Goal: Use online tool/utility: Utilize a website feature to perform a specific function

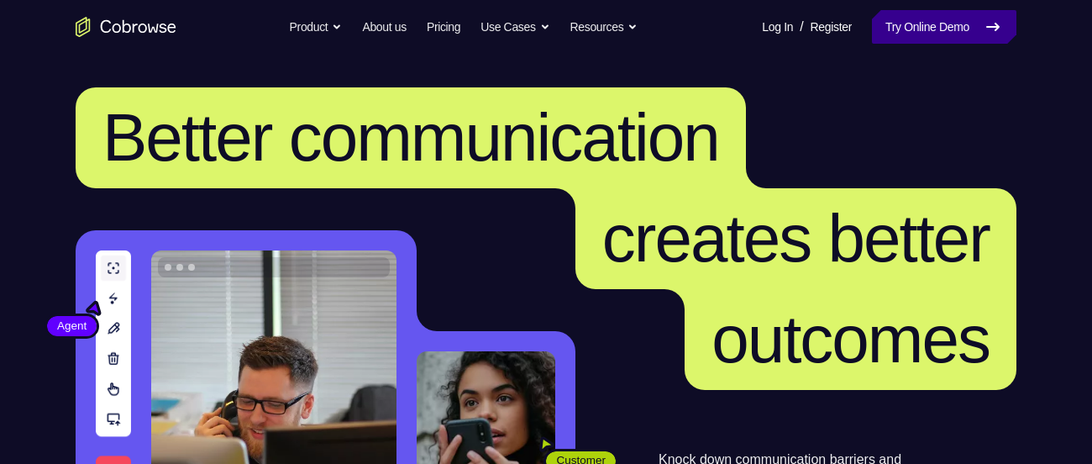
click at [913, 28] on link "Try Online Demo" at bounding box center [944, 27] width 144 height 34
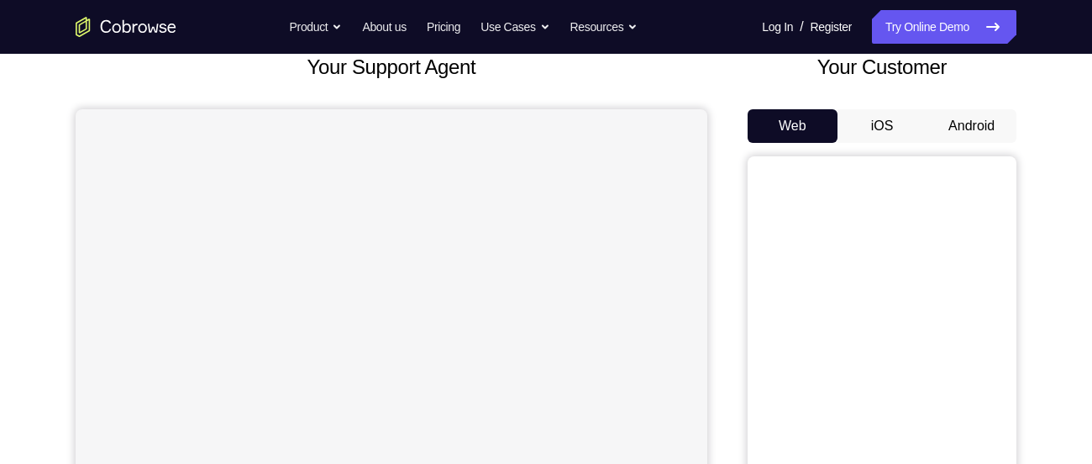
scroll to position [111, 0]
click at [940, 127] on button "Android" at bounding box center [972, 125] width 90 height 34
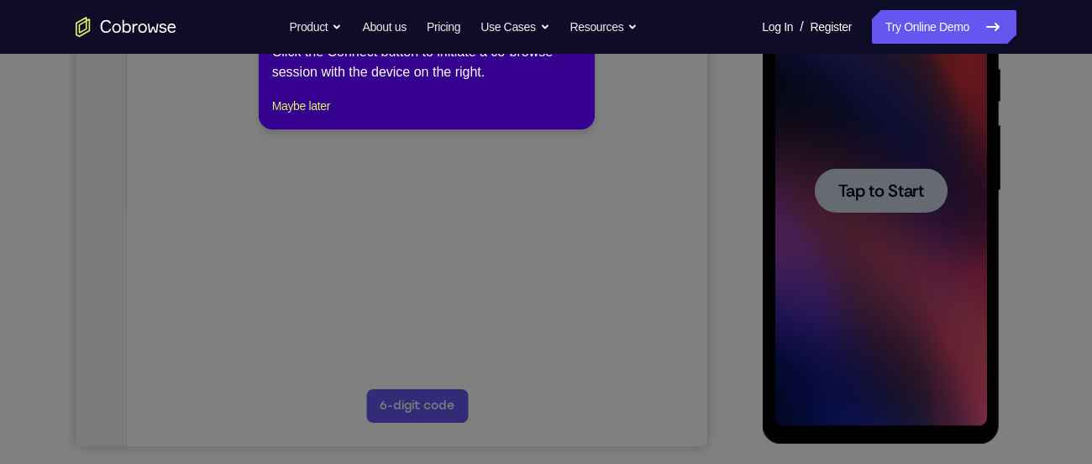
scroll to position [334, 0]
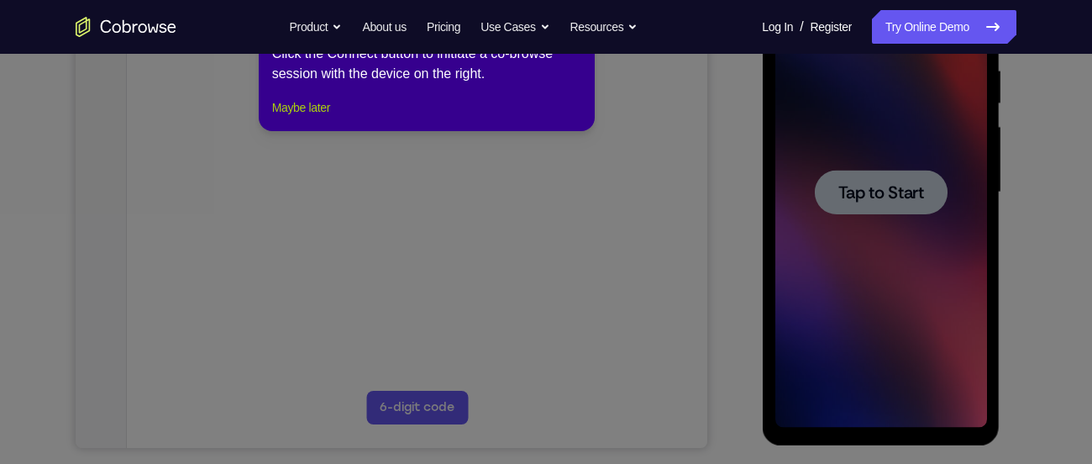
click at [300, 118] on button "Maybe later" at bounding box center [301, 107] width 58 height 20
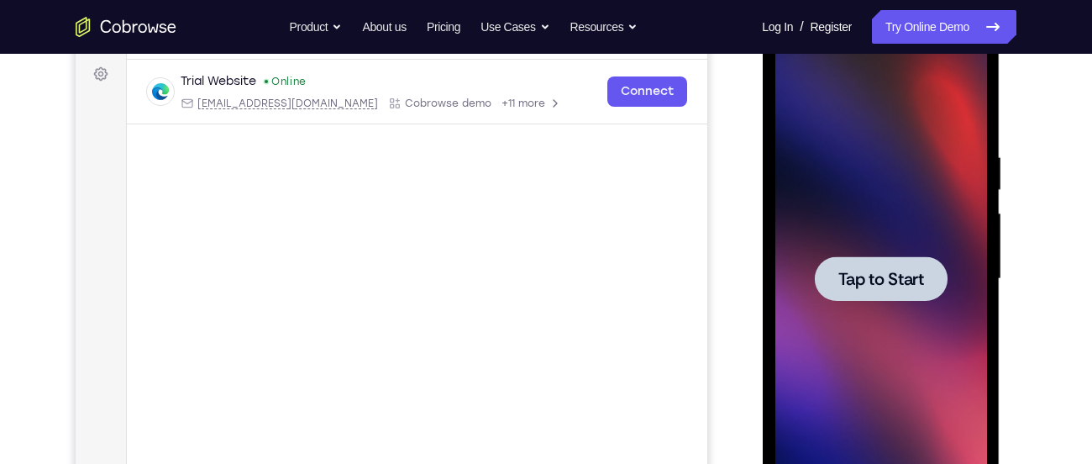
scroll to position [244, 0]
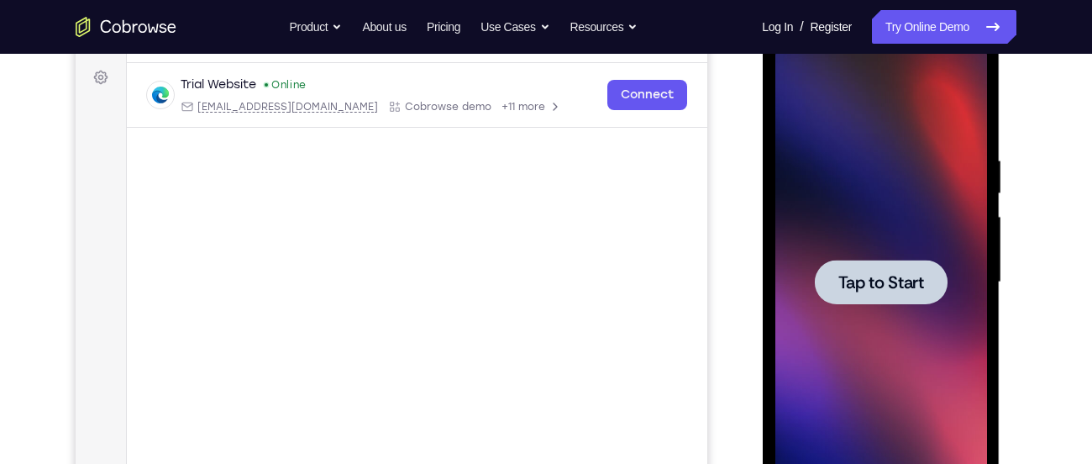
click at [864, 281] on span "Tap to Start" at bounding box center [881, 282] width 86 height 17
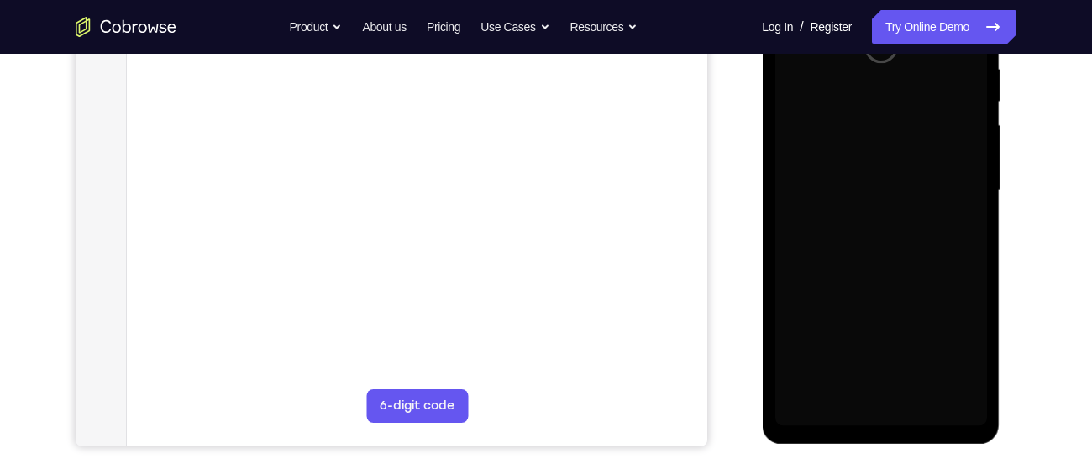
scroll to position [336, 0]
click at [876, 415] on div at bounding box center [881, 190] width 212 height 470
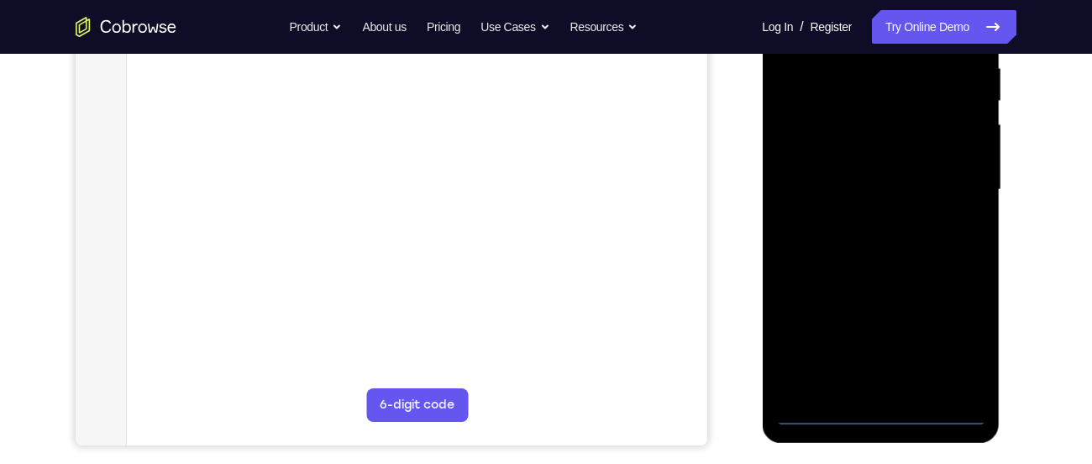
click at [876, 414] on div at bounding box center [881, 190] width 212 height 470
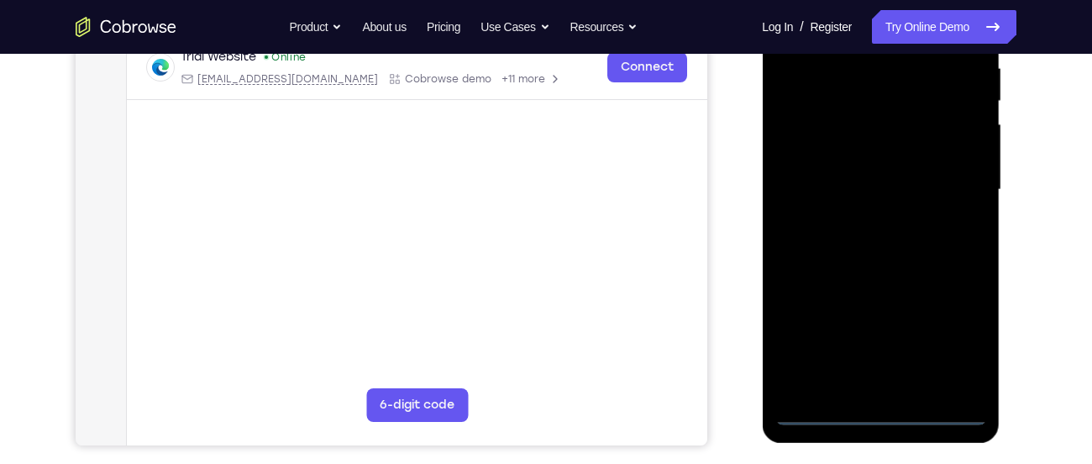
click at [954, 333] on div at bounding box center [881, 190] width 212 height 470
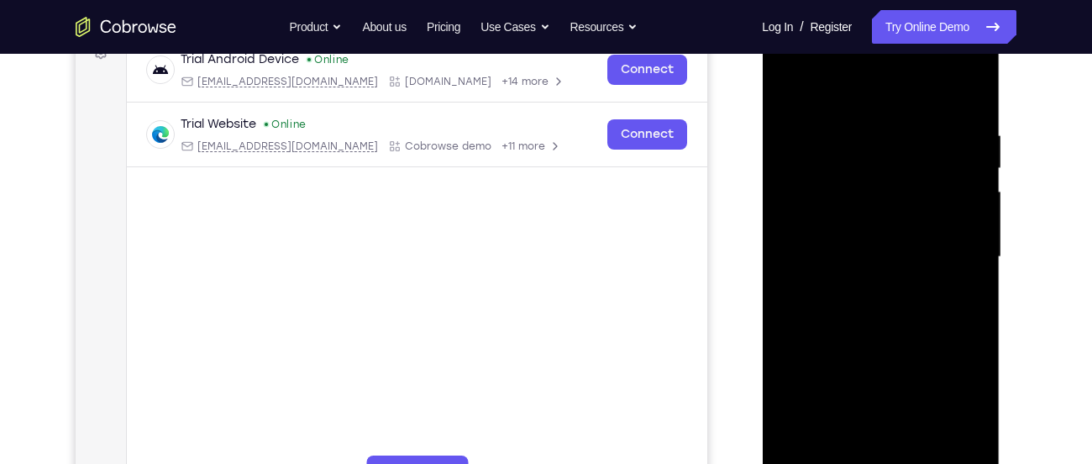
scroll to position [254, 0]
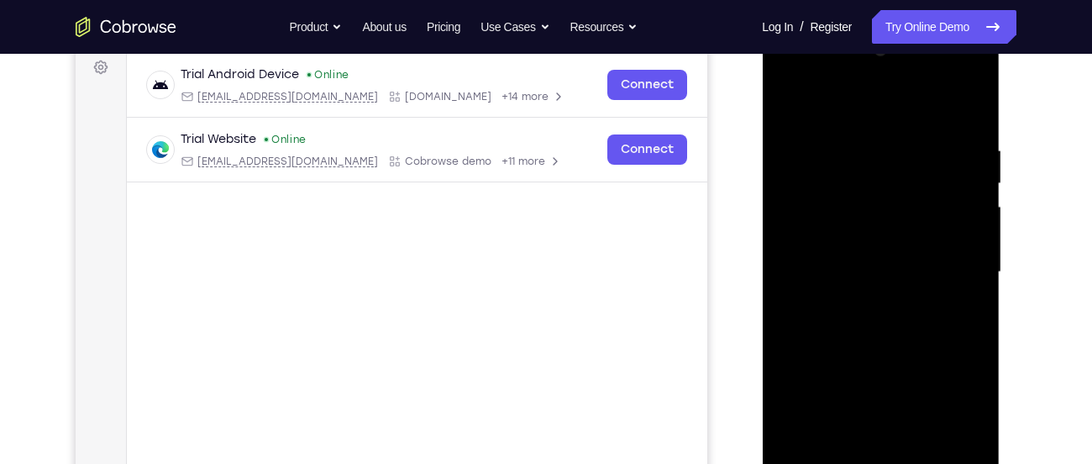
click at [816, 76] on div at bounding box center [881, 272] width 212 height 470
click at [958, 263] on div at bounding box center [881, 272] width 212 height 470
click at [862, 304] on div at bounding box center [881, 272] width 212 height 470
click at [853, 251] on div at bounding box center [881, 272] width 212 height 470
click at [820, 195] on div at bounding box center [881, 272] width 212 height 470
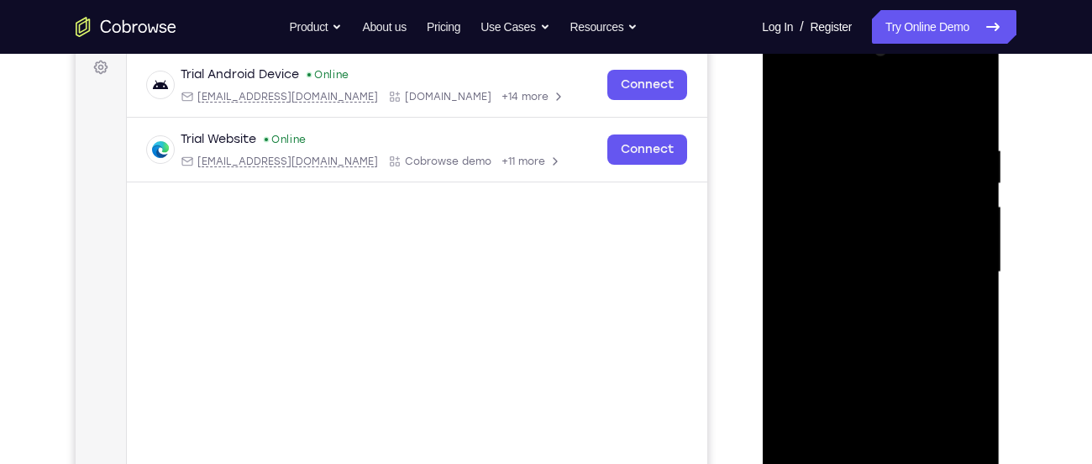
click at [816, 205] on div at bounding box center [881, 272] width 212 height 470
click at [840, 231] on div at bounding box center [881, 272] width 212 height 470
click at [849, 273] on div at bounding box center [881, 272] width 212 height 470
click at [862, 331] on div at bounding box center [881, 272] width 212 height 470
click at [867, 324] on div at bounding box center [881, 272] width 212 height 470
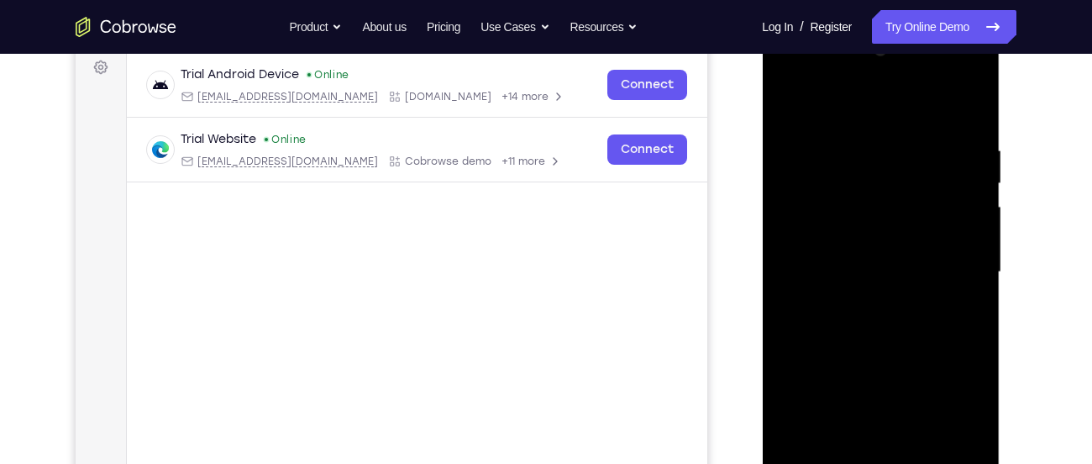
click at [867, 326] on div at bounding box center [881, 272] width 212 height 470
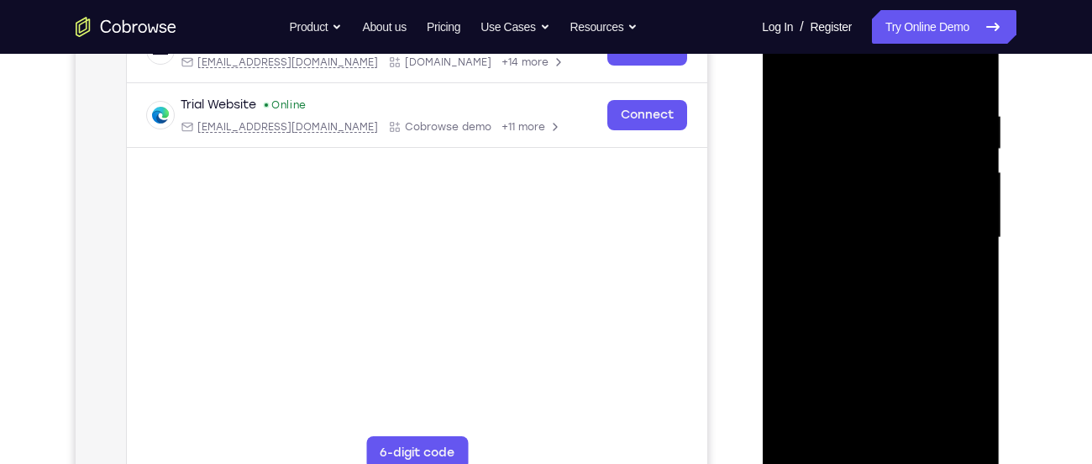
scroll to position [291, 0]
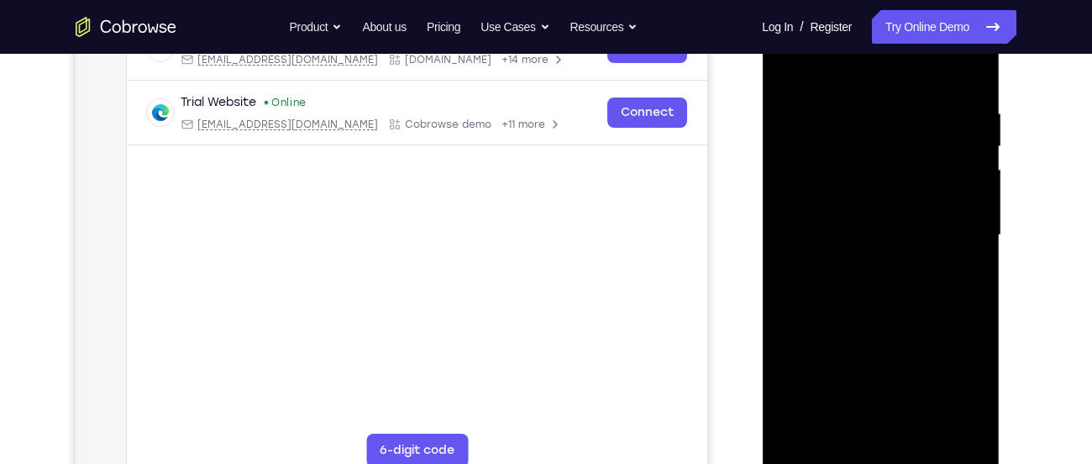
click at [869, 320] on div at bounding box center [881, 235] width 212 height 470
click at [979, 312] on div at bounding box center [881, 235] width 212 height 470
click at [849, 107] on div at bounding box center [881, 235] width 212 height 470
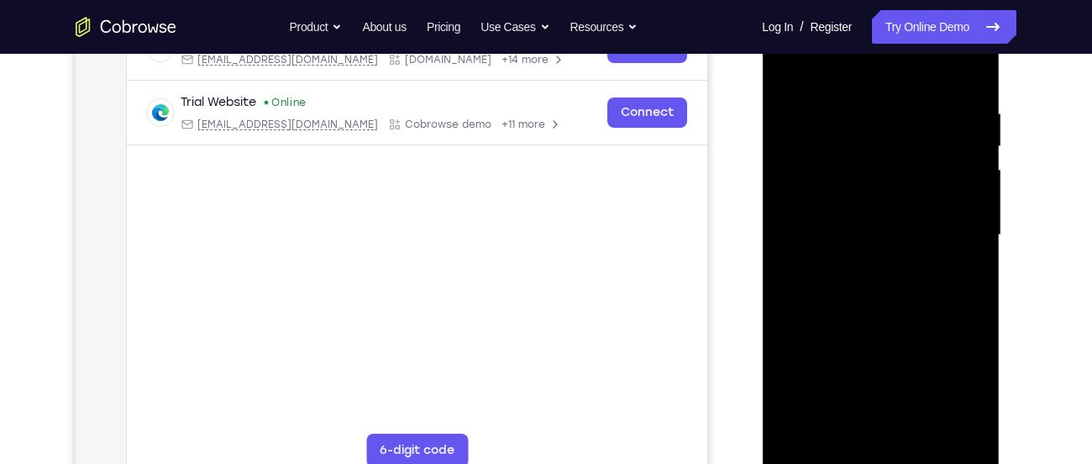
click at [943, 430] on div at bounding box center [881, 235] width 212 height 470
click at [947, 426] on div at bounding box center [881, 235] width 212 height 470
click at [967, 72] on div at bounding box center [881, 235] width 212 height 470
click at [906, 109] on div at bounding box center [881, 235] width 212 height 470
click at [967, 71] on div at bounding box center [881, 235] width 212 height 470
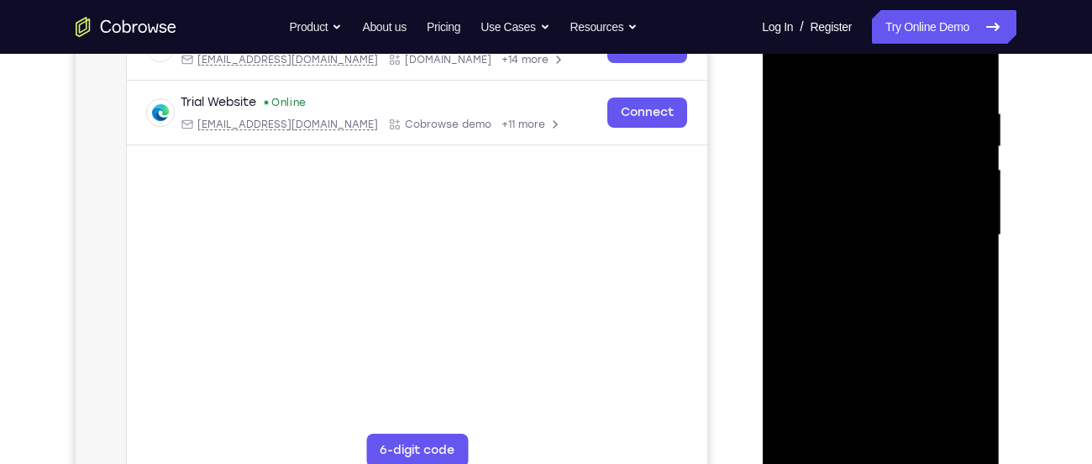
drag, startPoint x: 939, startPoint y: 109, endPoint x: 806, endPoint y: 102, distance: 133.7
click at [806, 102] on div at bounding box center [881, 235] width 212 height 470
drag, startPoint x: 927, startPoint y: 118, endPoint x: 809, endPoint y: 117, distance: 117.6
click at [809, 117] on div at bounding box center [881, 235] width 212 height 470
drag, startPoint x: 902, startPoint y: 113, endPoint x: 832, endPoint y: 105, distance: 71.1
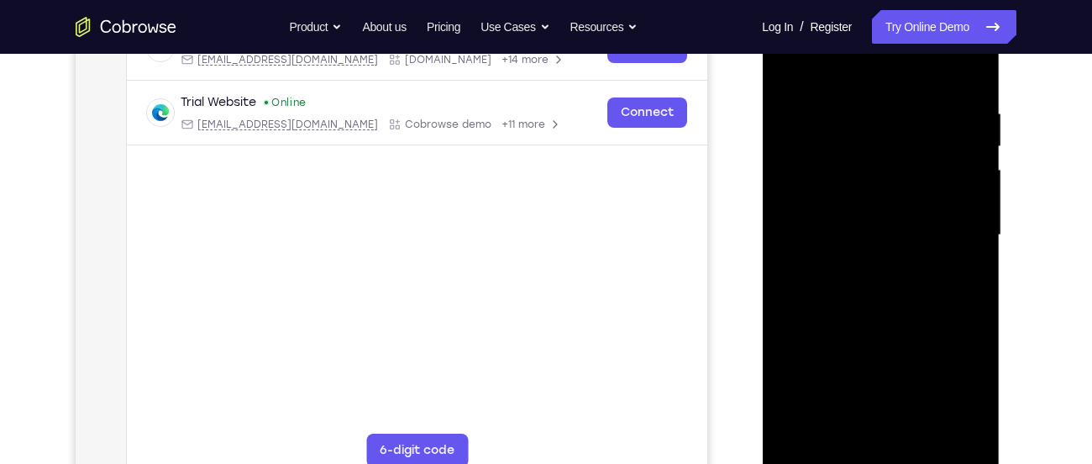
click at [832, 105] on div at bounding box center [881, 235] width 212 height 470
drag, startPoint x: 927, startPoint y: 106, endPoint x: 843, endPoint y: 108, distance: 84.0
click at [843, 108] on div at bounding box center [881, 235] width 212 height 470
click at [896, 111] on div at bounding box center [881, 235] width 212 height 470
click at [943, 428] on div at bounding box center [881, 235] width 212 height 470
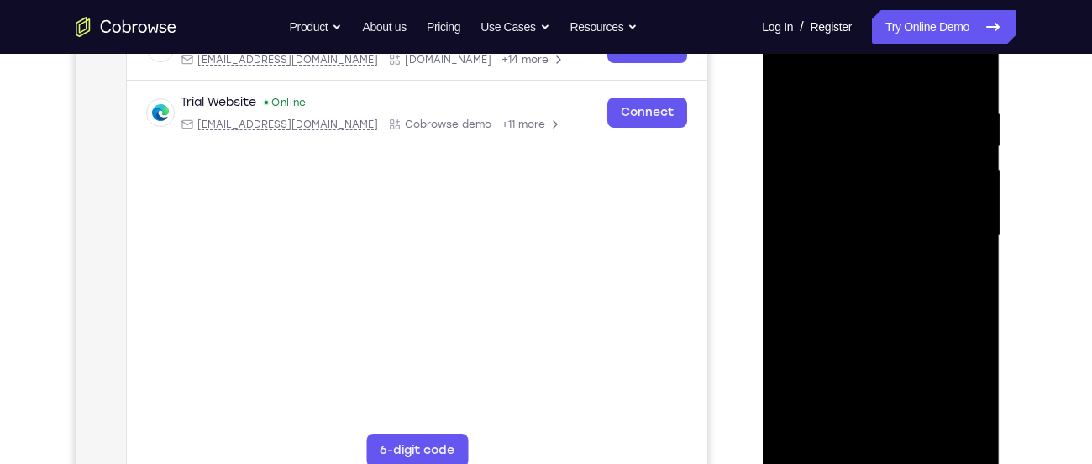
click at [965, 423] on div at bounding box center [881, 235] width 212 height 470
click at [888, 428] on div at bounding box center [881, 235] width 212 height 470
click at [839, 426] on div at bounding box center [881, 235] width 212 height 470
click at [930, 357] on div at bounding box center [881, 235] width 212 height 470
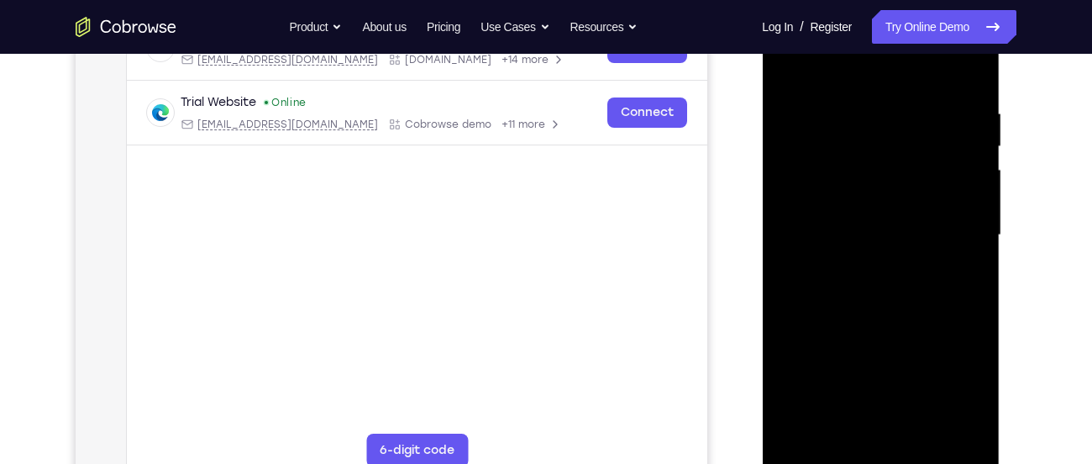
click at [933, 240] on div at bounding box center [881, 235] width 212 height 470
click at [941, 427] on div at bounding box center [881, 235] width 212 height 470
click at [960, 422] on div at bounding box center [881, 235] width 212 height 470
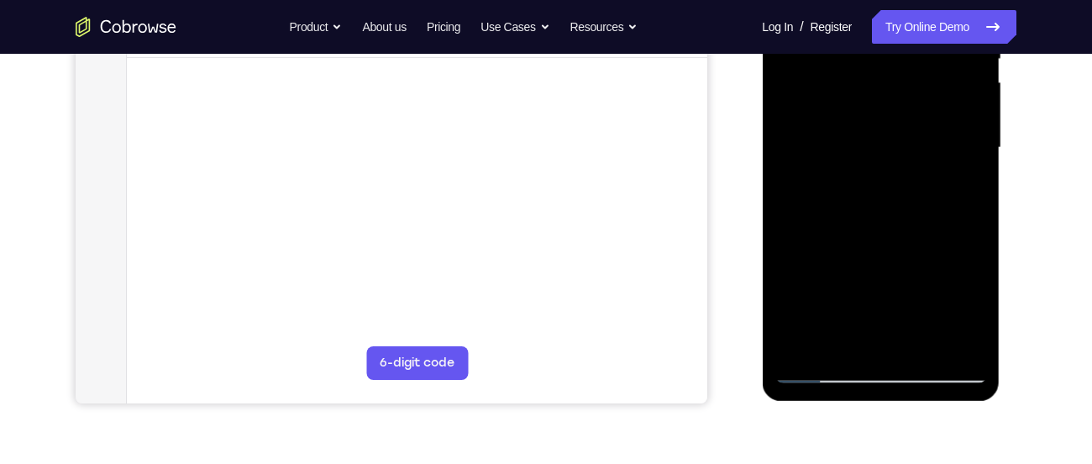
scroll to position [380, 0]
click at [948, 339] on div at bounding box center [881, 146] width 212 height 470
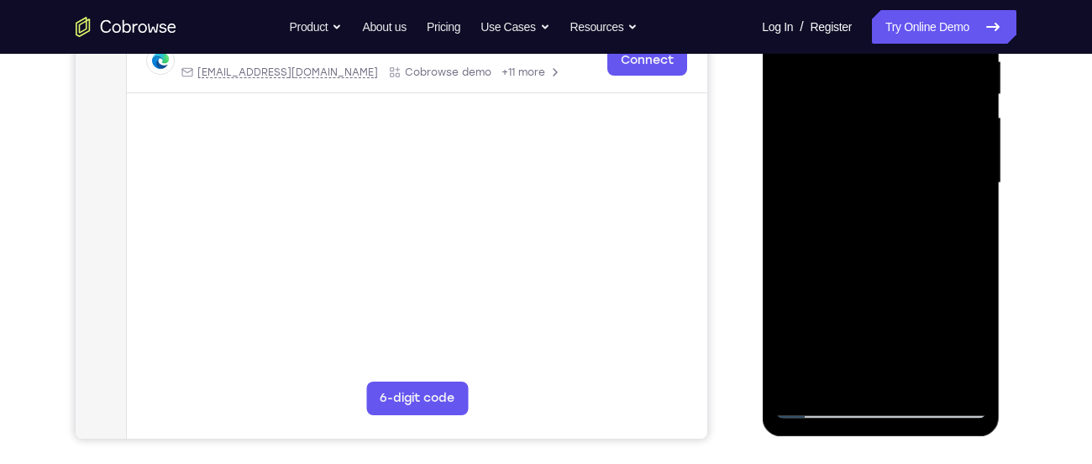
scroll to position [359, 0]
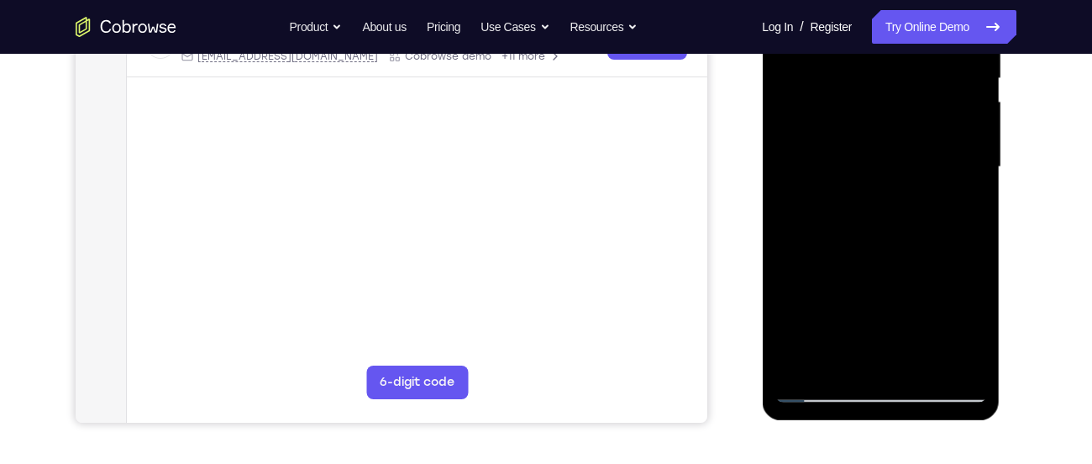
click at [965, 356] on div at bounding box center [881, 167] width 212 height 470
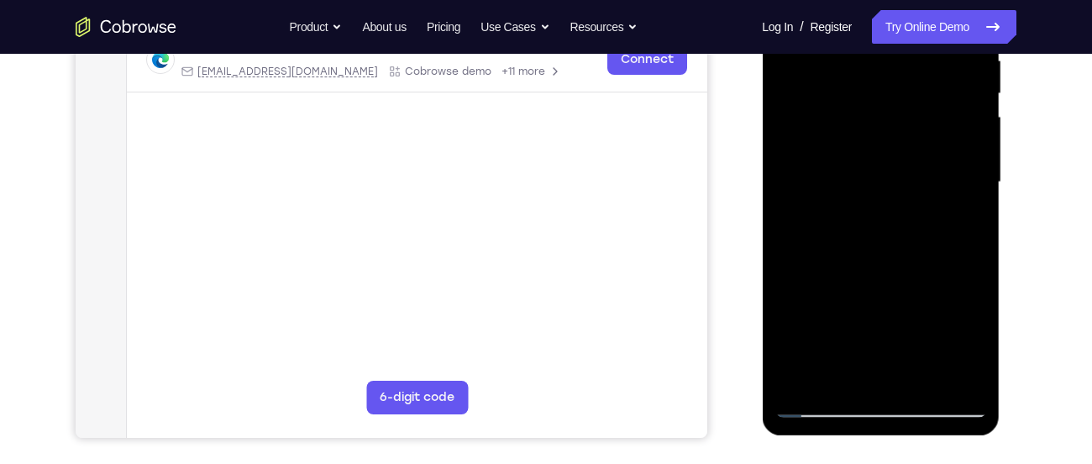
scroll to position [345, 0]
click at [969, 373] on div at bounding box center [881, 180] width 212 height 470
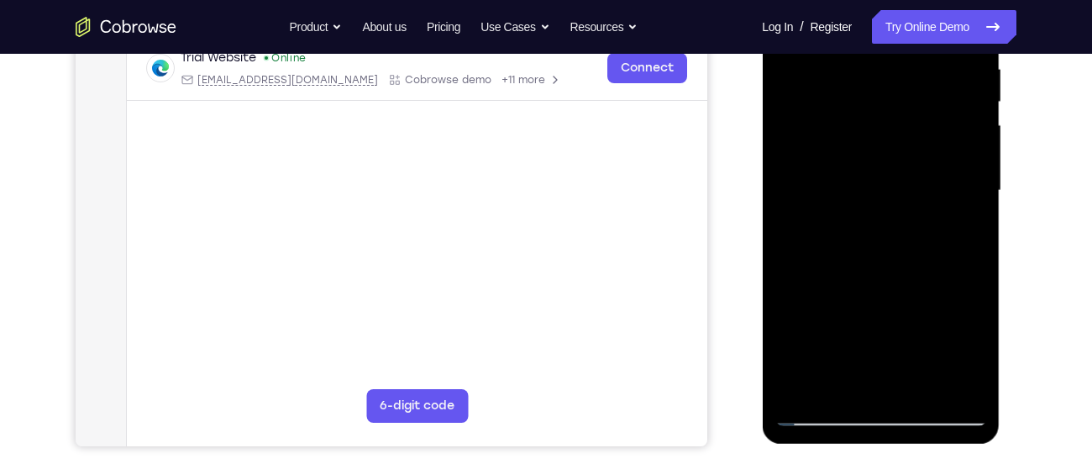
scroll to position [340, 0]
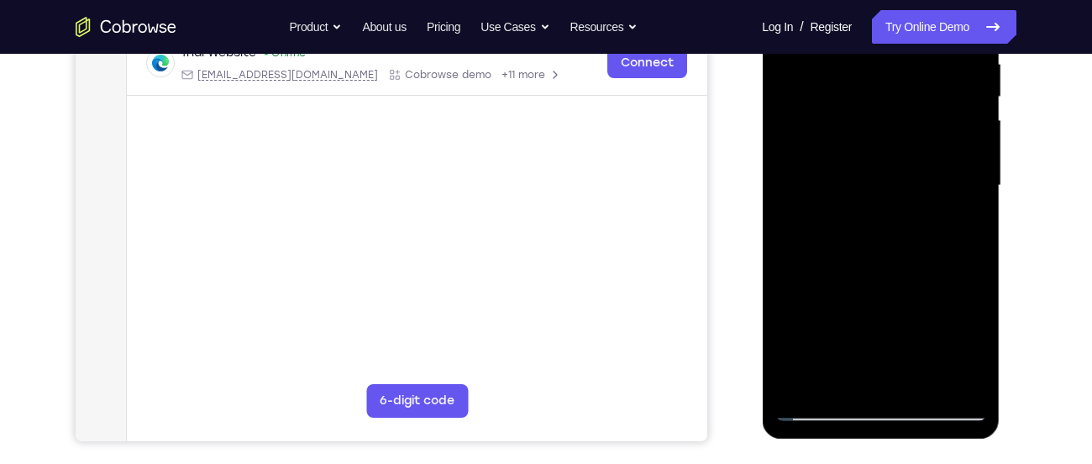
click at [948, 381] on div at bounding box center [881, 185] width 212 height 470
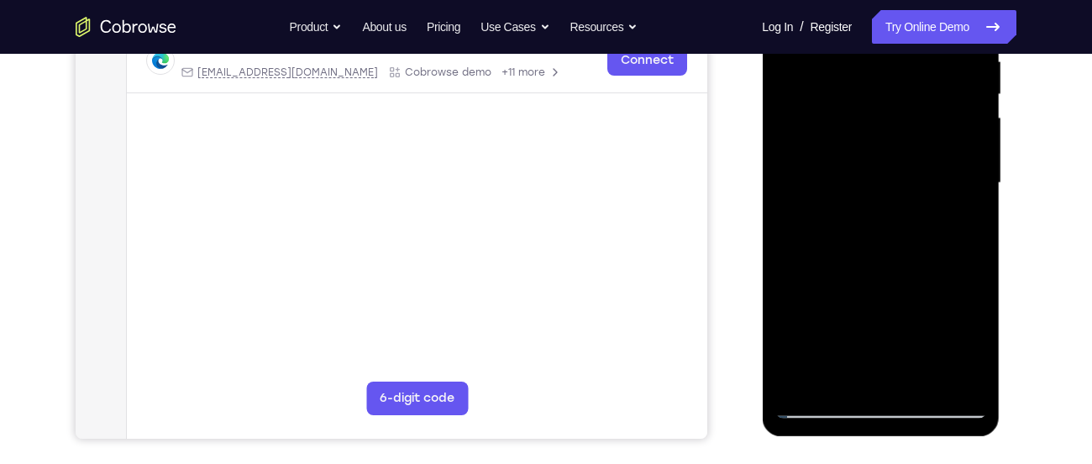
click at [947, 378] on div at bounding box center [881, 183] width 212 height 470
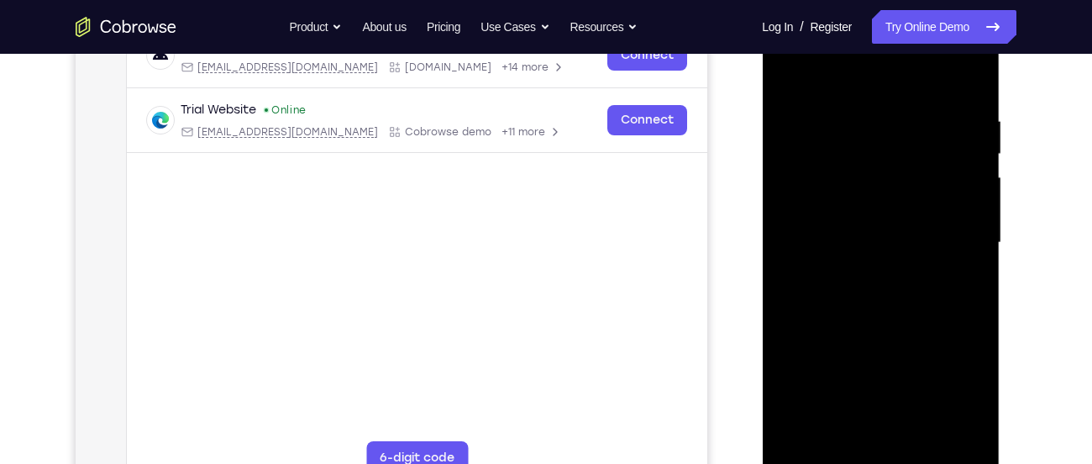
scroll to position [284, 0]
click at [969, 78] on div at bounding box center [881, 242] width 212 height 470
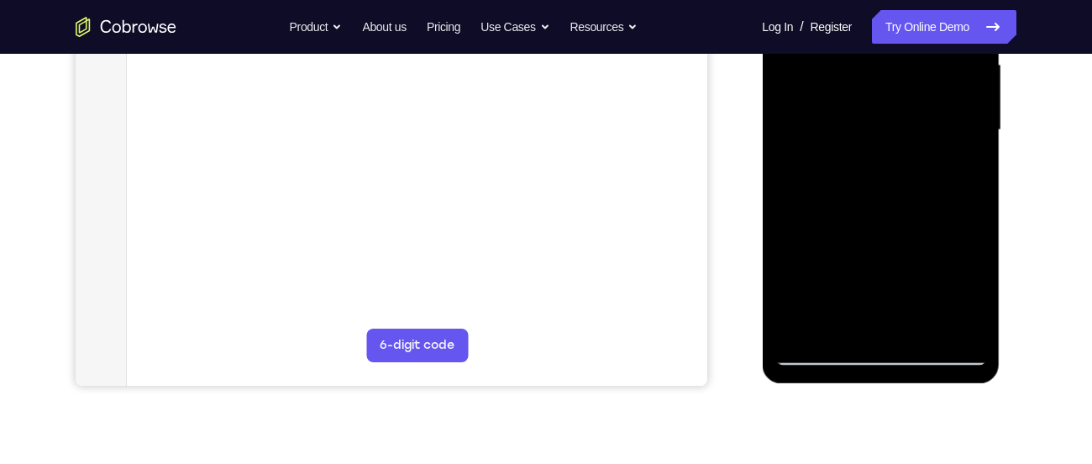
scroll to position [397, 0]
click at [923, 326] on div at bounding box center [881, 129] width 212 height 470
click at [883, 217] on div at bounding box center [881, 129] width 212 height 470
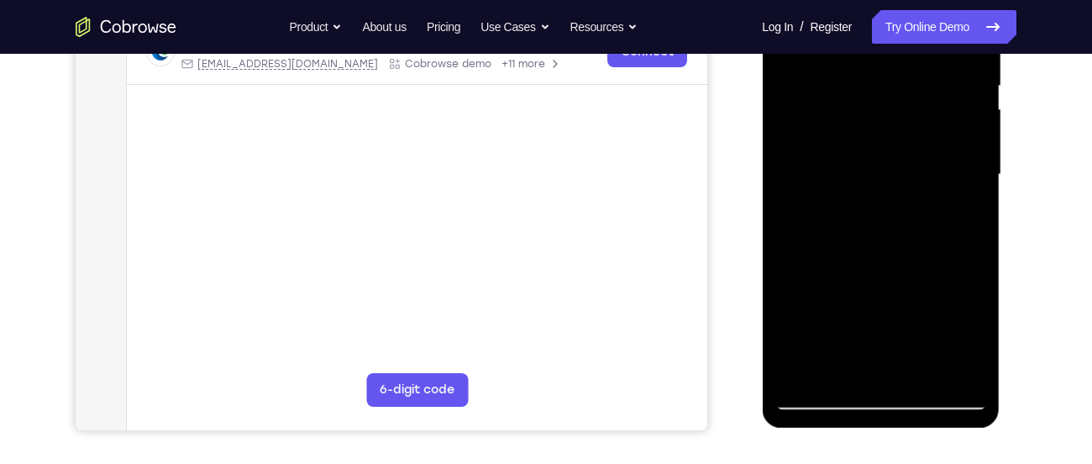
scroll to position [341, 0]
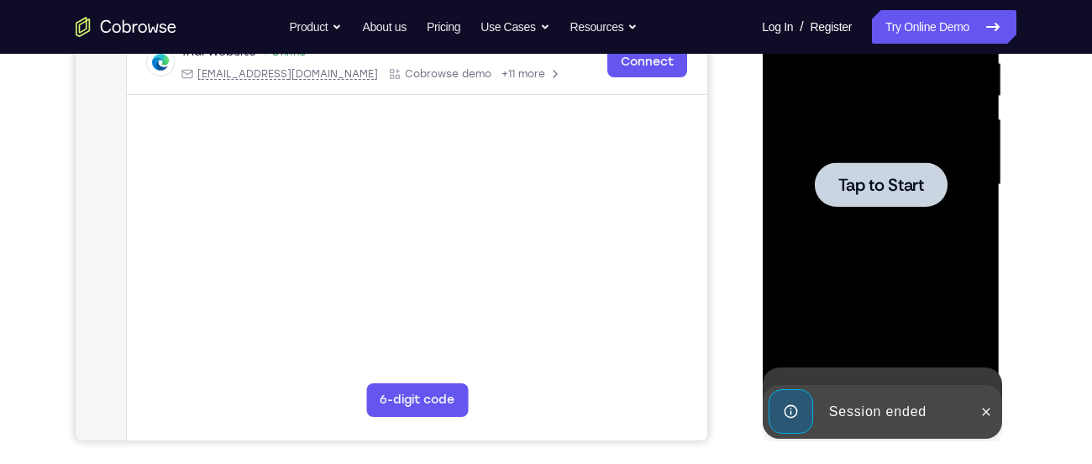
click at [887, 150] on div at bounding box center [881, 185] width 212 height 470
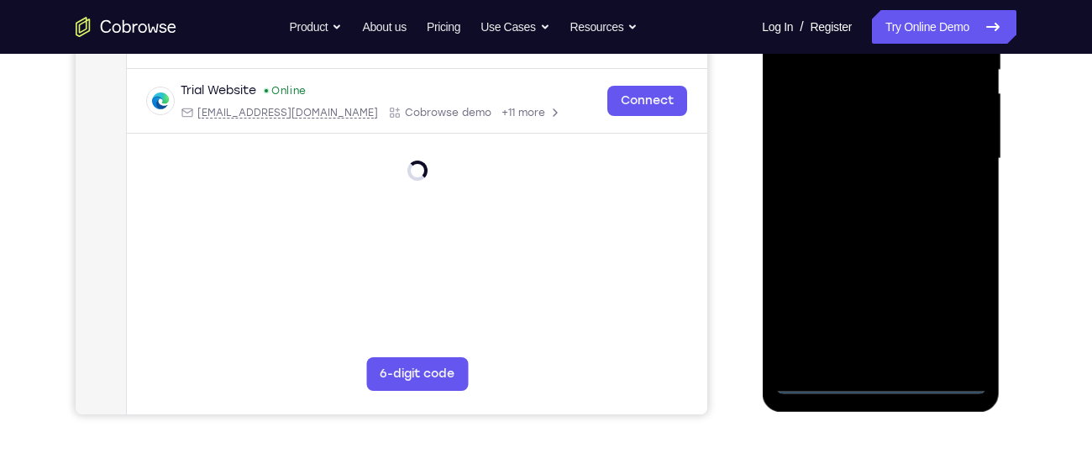
scroll to position [368, 0]
click at [876, 381] on div at bounding box center [881, 158] width 212 height 470
click at [951, 313] on div at bounding box center [881, 158] width 212 height 470
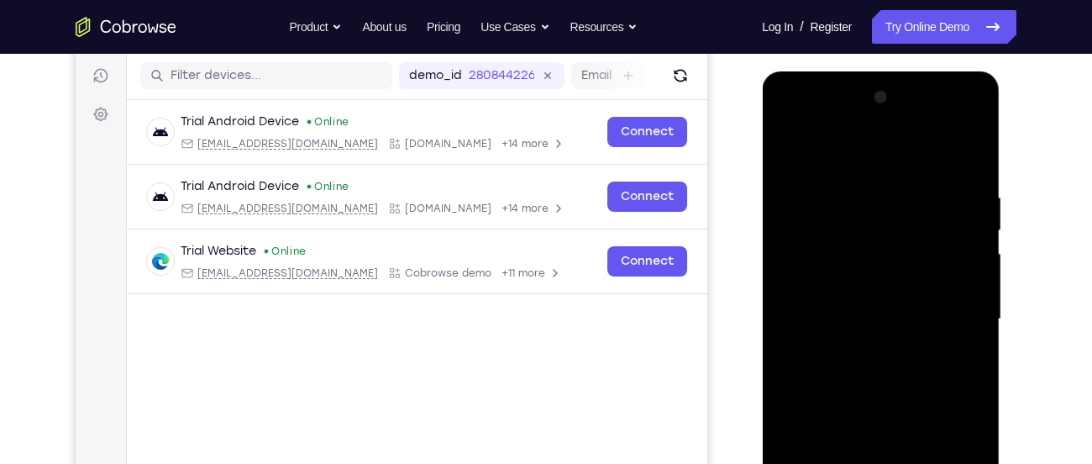
scroll to position [206, 0]
click at [842, 123] on div at bounding box center [881, 320] width 212 height 470
click at [799, 123] on div at bounding box center [881, 320] width 212 height 470
click at [957, 311] on div at bounding box center [881, 320] width 212 height 470
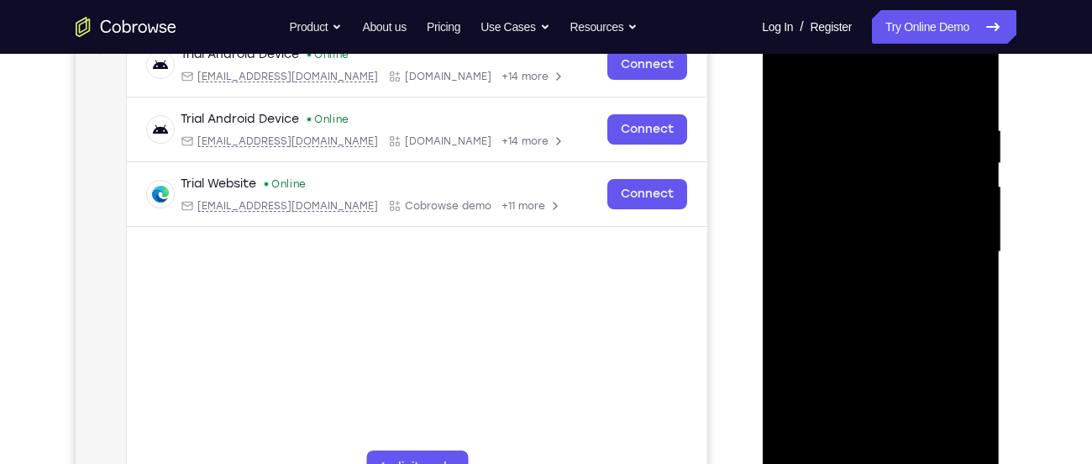
scroll to position [275, 0]
click at [859, 278] on div at bounding box center [881, 251] width 212 height 470
click at [861, 227] on div at bounding box center [881, 251] width 212 height 470
click at [861, 218] on div at bounding box center [881, 251] width 212 height 470
click at [894, 255] on div at bounding box center [881, 251] width 212 height 470
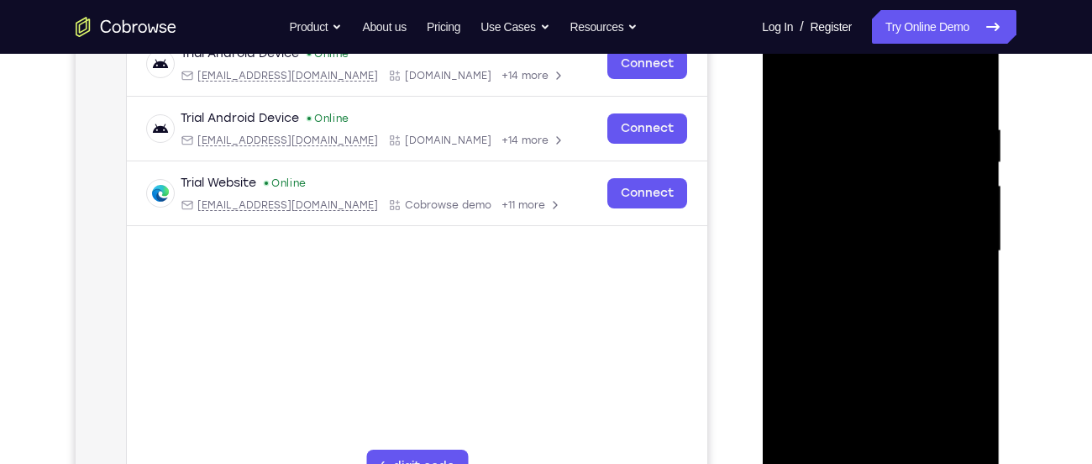
click at [878, 323] on div at bounding box center [881, 251] width 212 height 470
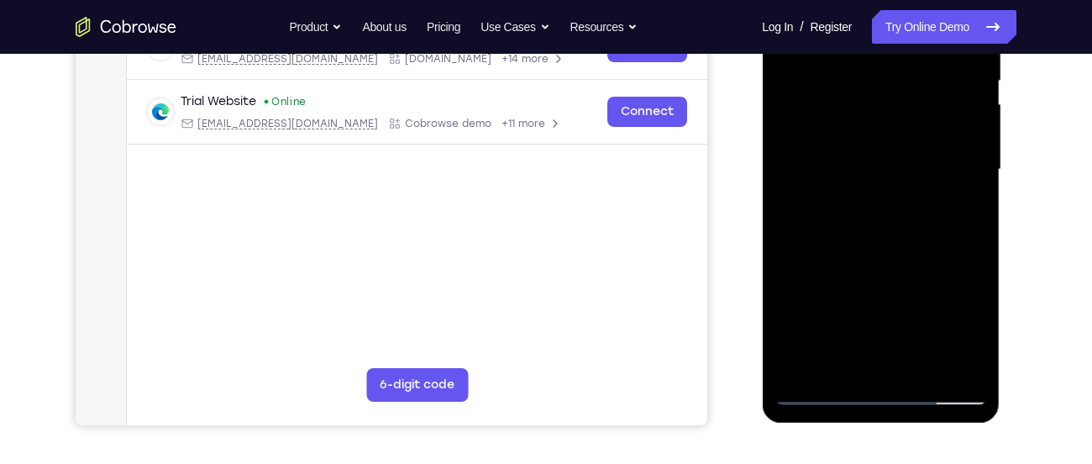
scroll to position [357, 0]
click at [924, 370] on div at bounding box center [881, 169] width 212 height 470
click at [889, 258] on div at bounding box center [881, 169] width 212 height 470
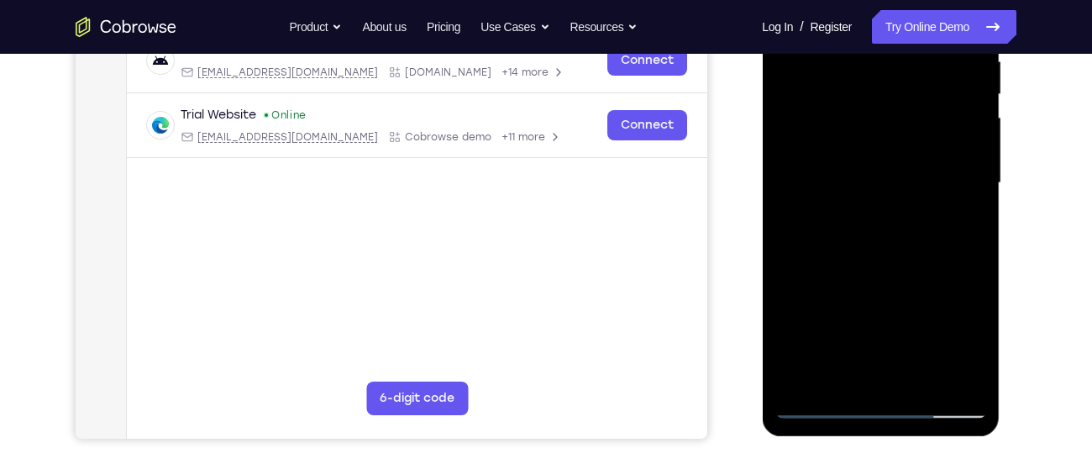
scroll to position [341, 0]
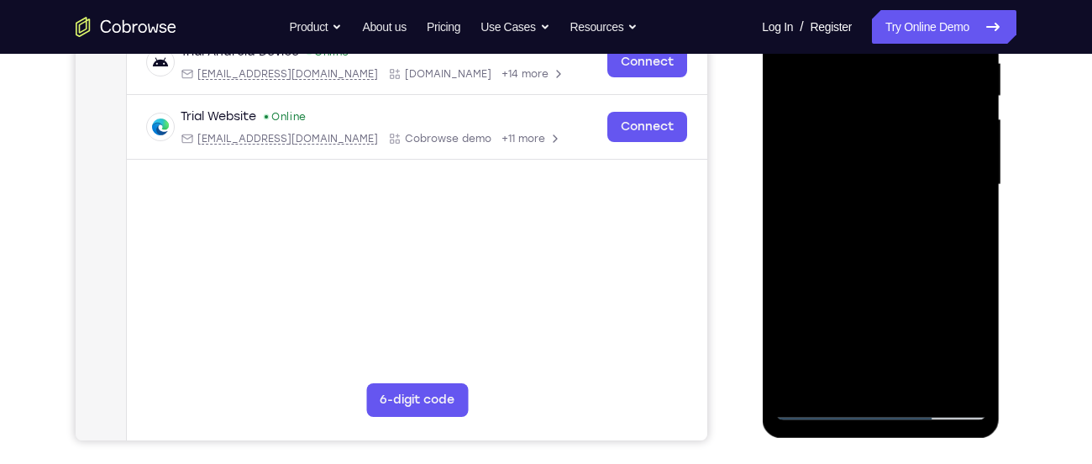
click at [893, 171] on div at bounding box center [881, 185] width 212 height 470
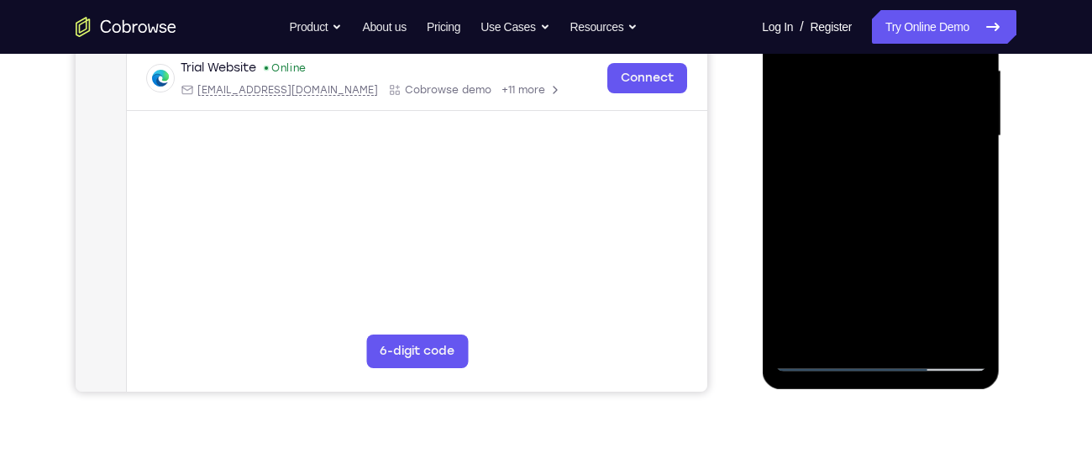
click at [886, 323] on div at bounding box center [881, 136] width 212 height 470
click at [833, 326] on div at bounding box center [881, 136] width 212 height 470
drag, startPoint x: 838, startPoint y: 276, endPoint x: 833, endPoint y: 219, distance: 57.4
click at [833, 219] on div at bounding box center [881, 136] width 212 height 470
drag, startPoint x: 873, startPoint y: 296, endPoint x: 888, endPoint y: 213, distance: 83.7
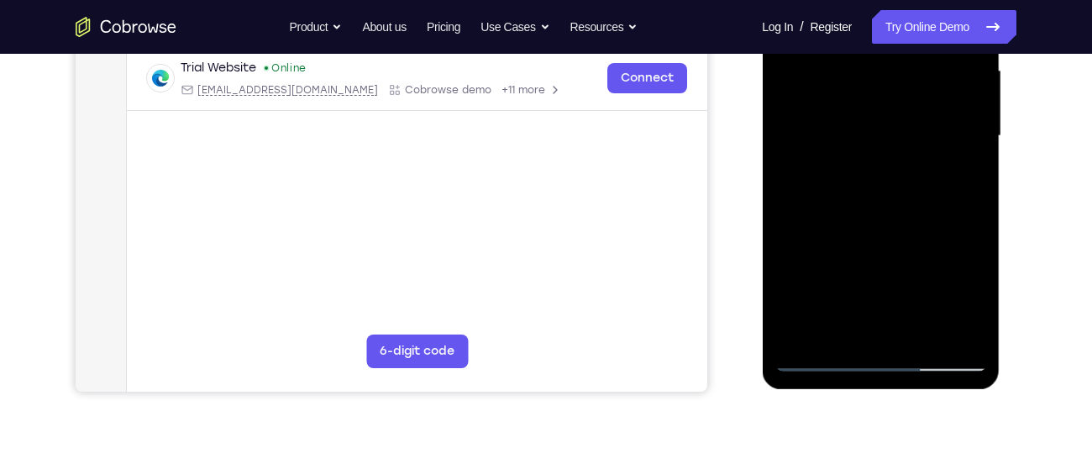
click at [888, 213] on div at bounding box center [881, 136] width 212 height 470
click at [852, 194] on div at bounding box center [881, 136] width 212 height 470
click at [901, 134] on div at bounding box center [881, 136] width 212 height 470
click at [955, 102] on div at bounding box center [881, 136] width 212 height 470
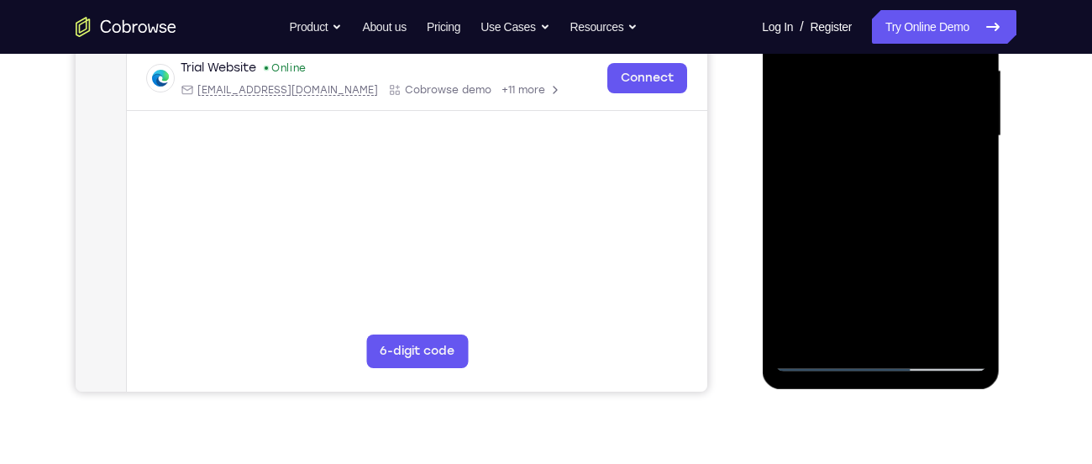
click at [952, 178] on div at bounding box center [881, 136] width 212 height 470
click at [957, 176] on div at bounding box center [881, 136] width 212 height 470
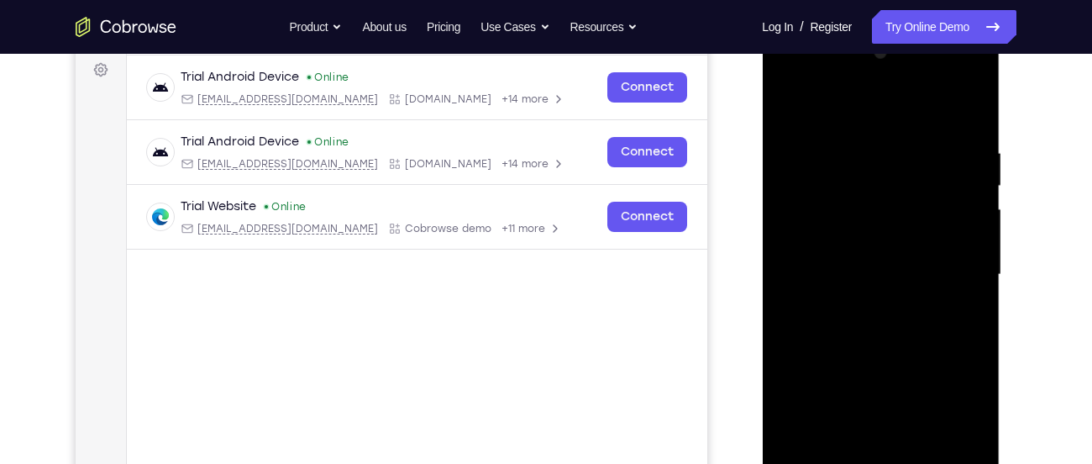
scroll to position [250, 0]
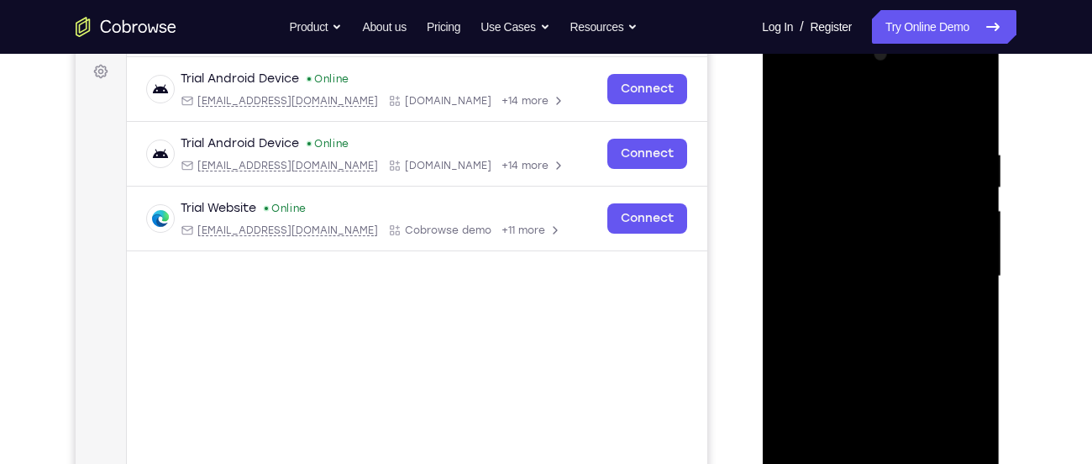
click at [794, 111] on div at bounding box center [881, 276] width 212 height 470
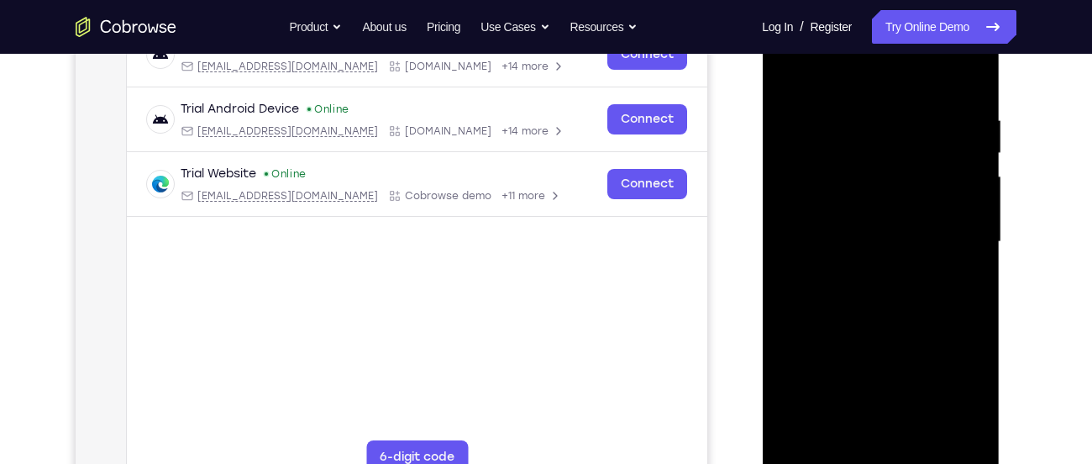
scroll to position [282, 0]
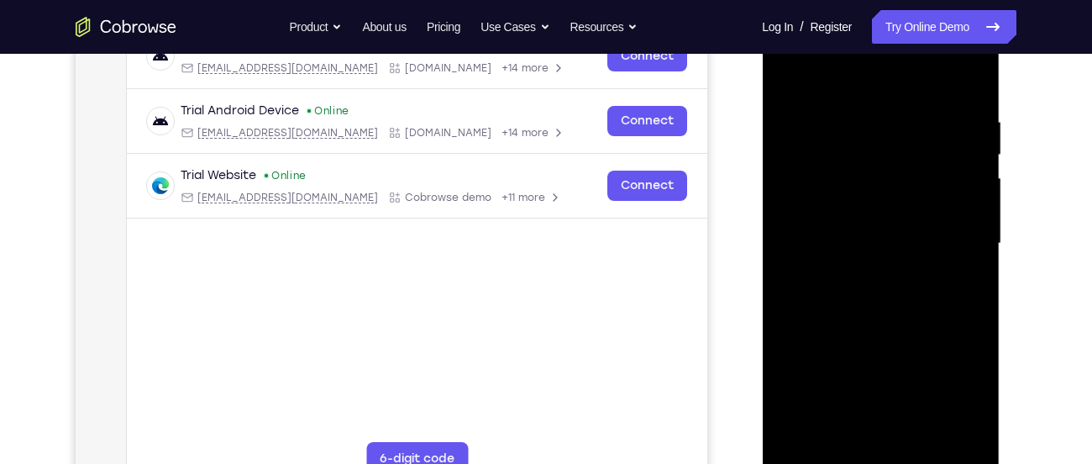
click at [796, 122] on div at bounding box center [881, 243] width 212 height 470
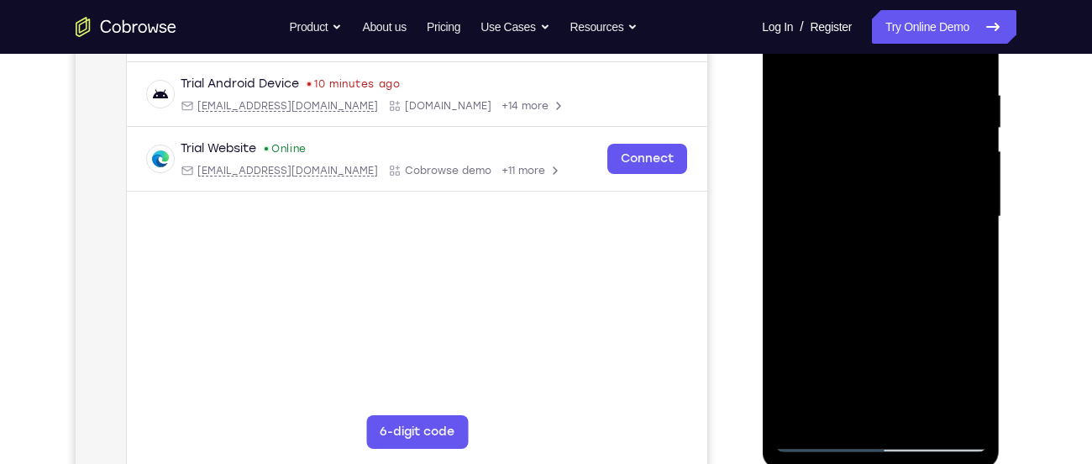
scroll to position [310, 0]
click at [835, 402] on div at bounding box center [881, 216] width 212 height 470
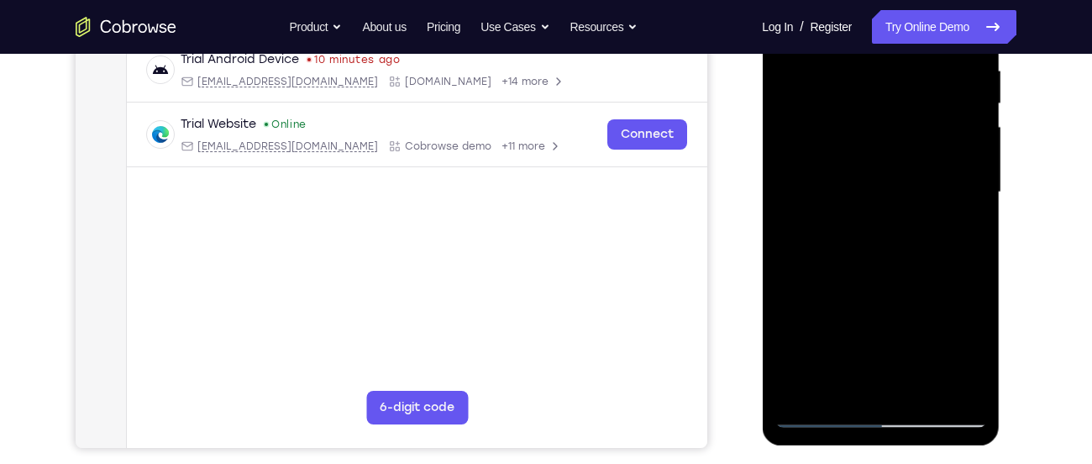
scroll to position [337, 0]
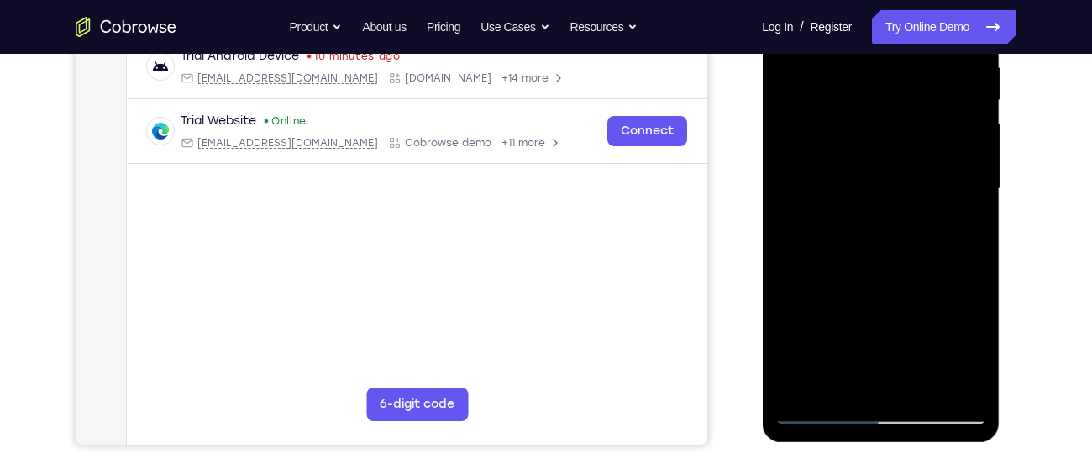
drag, startPoint x: 862, startPoint y: 345, endPoint x: 863, endPoint y: 323, distance: 22.7
click at [863, 323] on div at bounding box center [881, 189] width 212 height 470
click at [858, 344] on div at bounding box center [881, 189] width 212 height 470
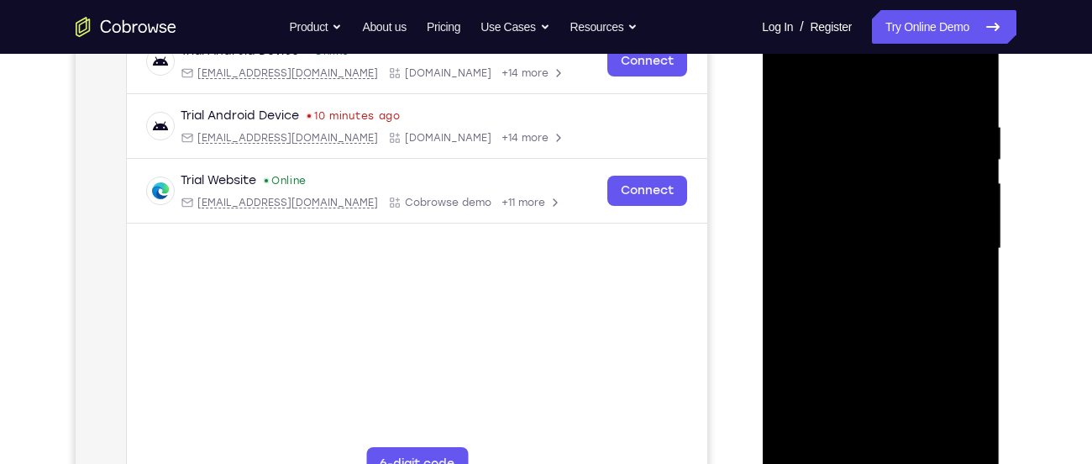
scroll to position [276, 0]
click at [969, 80] on div at bounding box center [881, 249] width 212 height 470
drag, startPoint x: 924, startPoint y: 134, endPoint x: 838, endPoint y: 139, distance: 85.8
click at [838, 139] on div at bounding box center [881, 249] width 212 height 470
drag, startPoint x: 883, startPoint y: 134, endPoint x: 789, endPoint y: 137, distance: 94.1
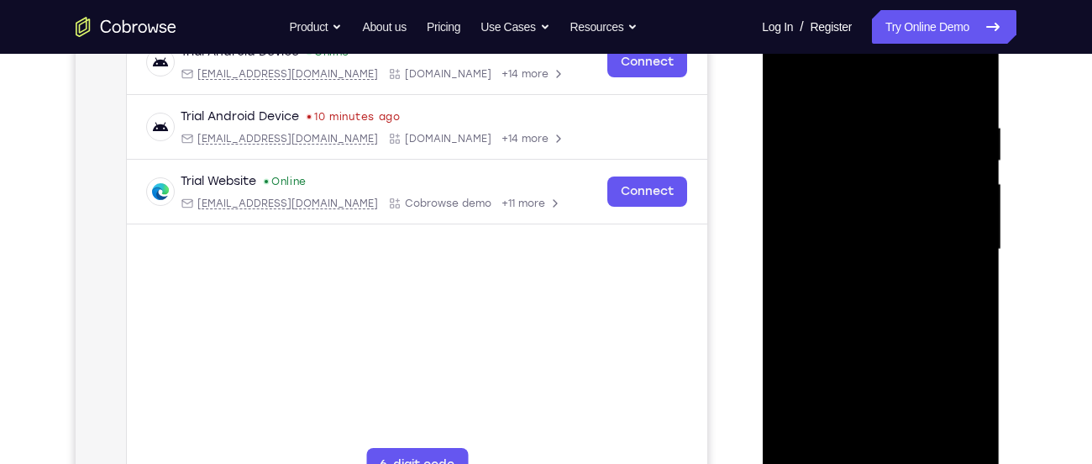
click at [789, 137] on div at bounding box center [881, 249] width 212 height 470
drag, startPoint x: 867, startPoint y: 140, endPoint x: 1490, endPoint y: 160, distance: 623.7
click at [762, 159] on html "Online web based iOS Simulators and Android Emulators. Run iPhone, iPad, Mobile…" at bounding box center [881, 254] width 239 height 504
drag, startPoint x: 827, startPoint y: 170, endPoint x: 967, endPoint y: 149, distance: 141.9
click at [967, 149] on div at bounding box center [881, 249] width 212 height 470
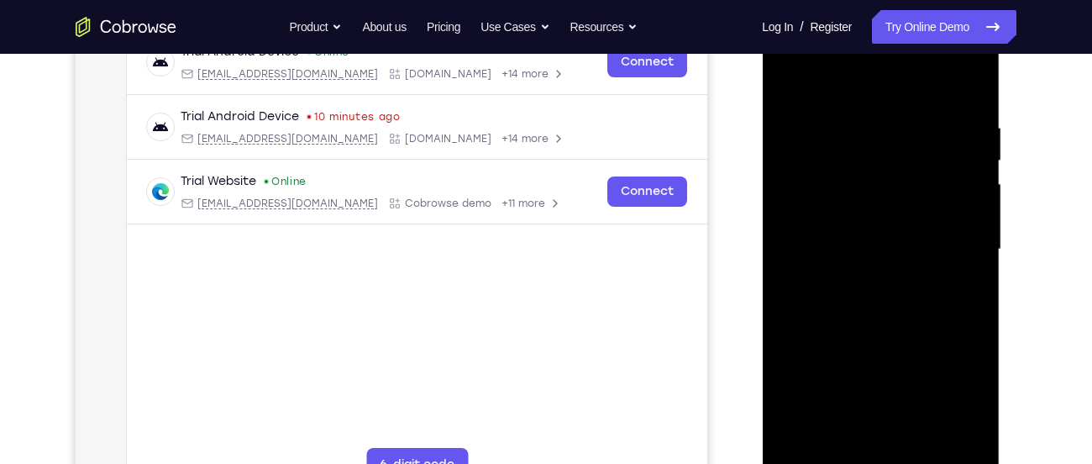
drag, startPoint x: 888, startPoint y: 155, endPoint x: 1066, endPoint y: 128, distance: 180.1
click at [1001, 128] on html "Online web based iOS Simulators and Android Emulators. Run iPhone, iPad, Mobile…" at bounding box center [881, 254] width 239 height 504
drag, startPoint x: 898, startPoint y: 159, endPoint x: 1795, endPoint y: 171, distance: 897.3
click at [1001, 170] on html "Online web based iOS Simulators and Android Emulators. Run iPhone, iPad, Mobile…" at bounding box center [881, 254] width 239 height 504
drag, startPoint x: 875, startPoint y: 144, endPoint x: 957, endPoint y: 138, distance: 82.6
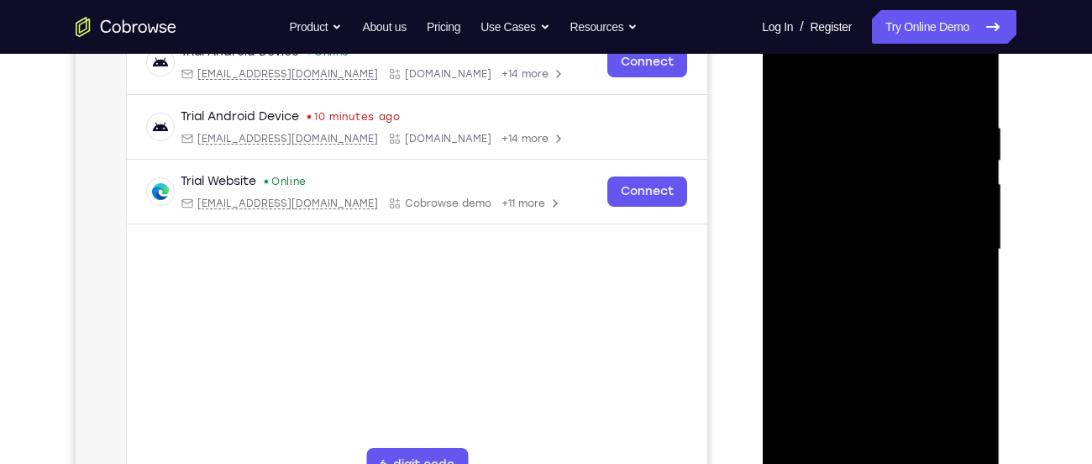
click at [957, 138] on div at bounding box center [881, 249] width 212 height 470
drag, startPoint x: 856, startPoint y: 166, endPoint x: 1022, endPoint y: 208, distance: 171.6
click at [1001, 208] on html "Online web based iOS Simulators and Android Emulators. Run iPhone, iPad, Mobile…" at bounding box center [881, 254] width 239 height 504
click at [784, 155] on div at bounding box center [881, 249] width 212 height 470
click at [807, 131] on div at bounding box center [881, 249] width 212 height 470
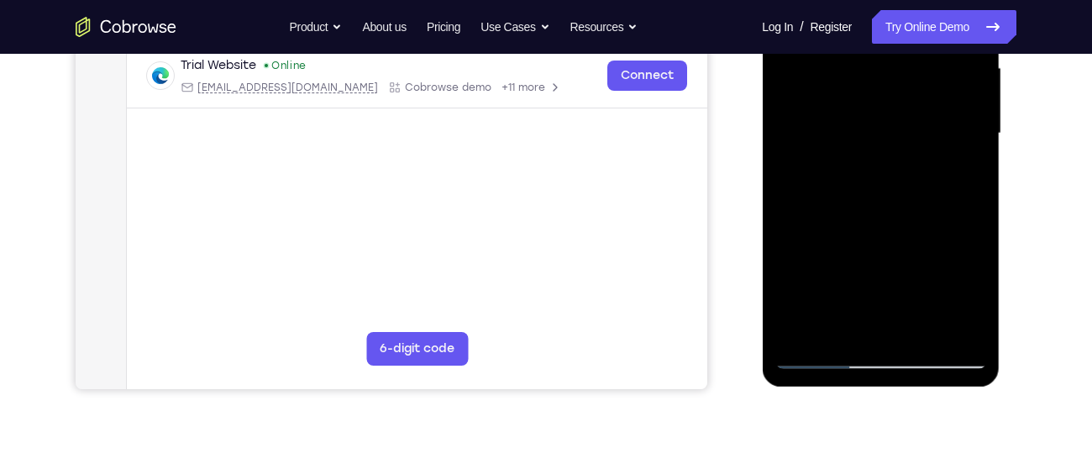
scroll to position [395, 0]
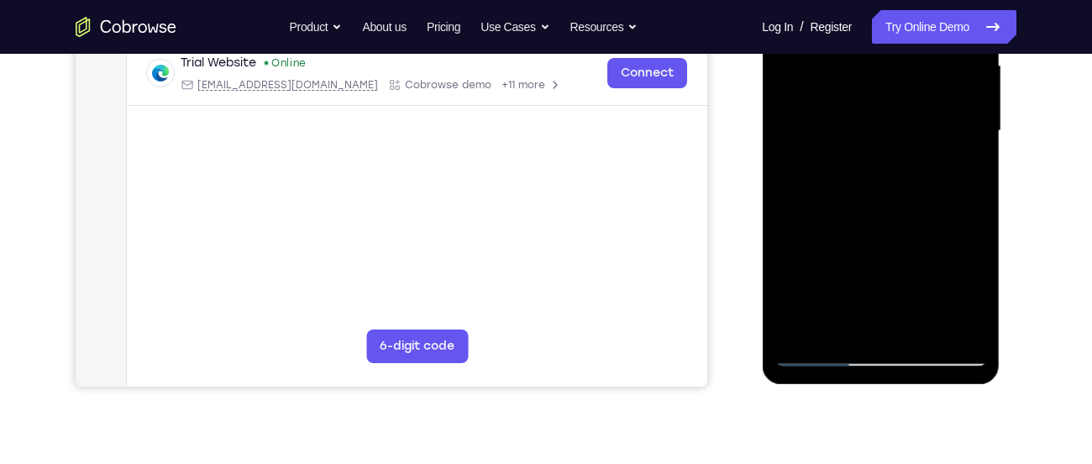
click at [873, 319] on div at bounding box center [881, 131] width 212 height 470
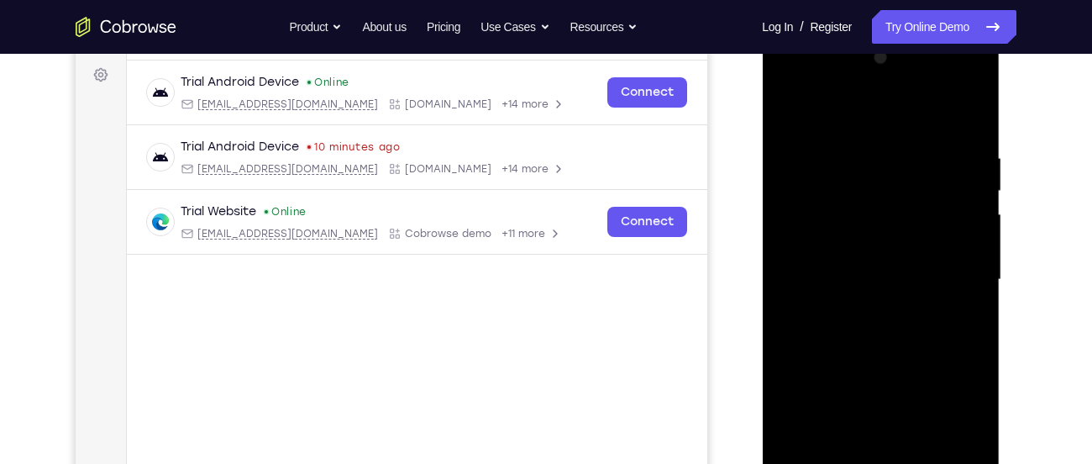
scroll to position [245, 0]
drag, startPoint x: 919, startPoint y: 178, endPoint x: 849, endPoint y: 176, distance: 69.7
click at [849, 176] on div at bounding box center [881, 280] width 212 height 470
click at [791, 108] on div at bounding box center [881, 280] width 212 height 470
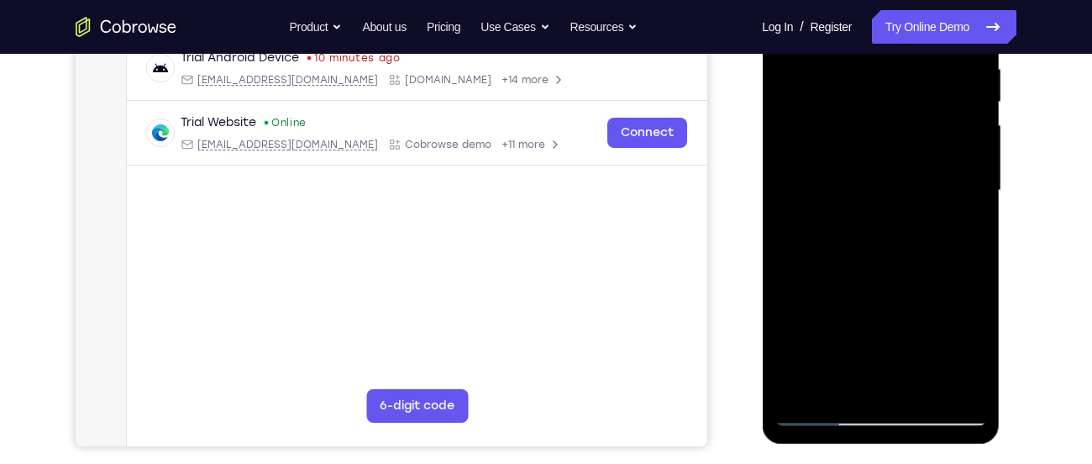
click at [975, 235] on div at bounding box center [881, 190] width 212 height 470
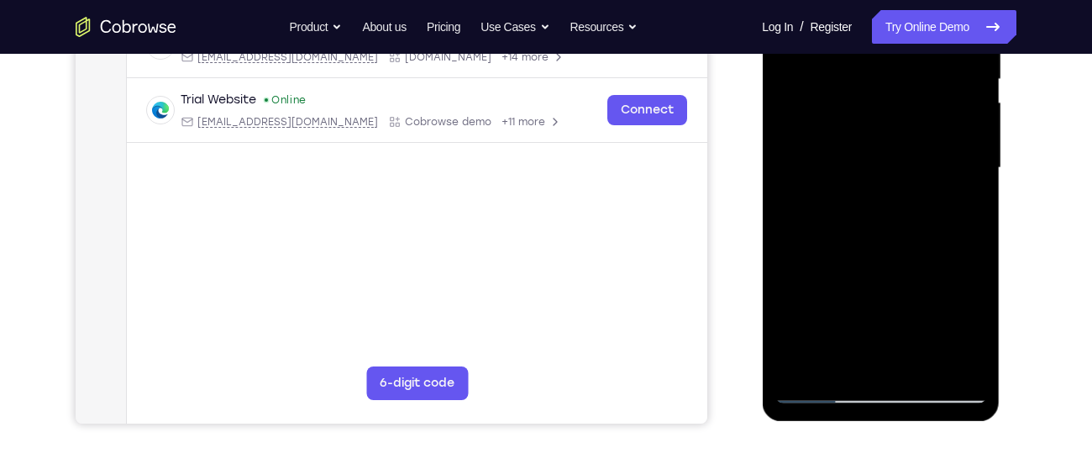
scroll to position [359, 0]
click at [927, 361] on div at bounding box center [881, 167] width 212 height 470
click at [919, 361] on div at bounding box center [881, 167] width 212 height 470
click at [919, 367] on div at bounding box center [881, 167] width 212 height 470
drag, startPoint x: 872, startPoint y: 276, endPoint x: 900, endPoint y: 88, distance: 190.2
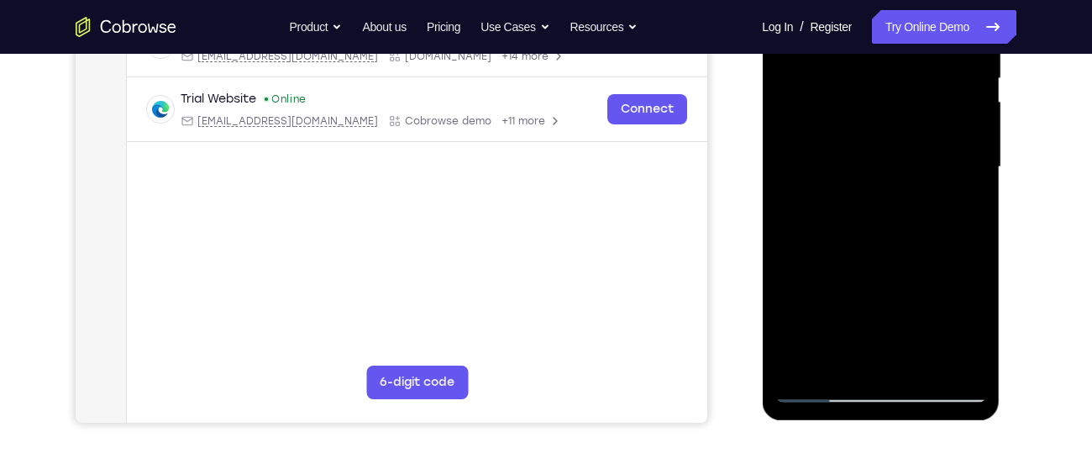
click at [900, 88] on div at bounding box center [881, 167] width 212 height 470
drag, startPoint x: 875, startPoint y: 214, endPoint x: 901, endPoint y: 144, distance: 74.9
click at [901, 144] on div at bounding box center [881, 167] width 212 height 470
click at [883, 256] on div at bounding box center [881, 167] width 212 height 470
click at [849, 238] on div at bounding box center [881, 167] width 212 height 470
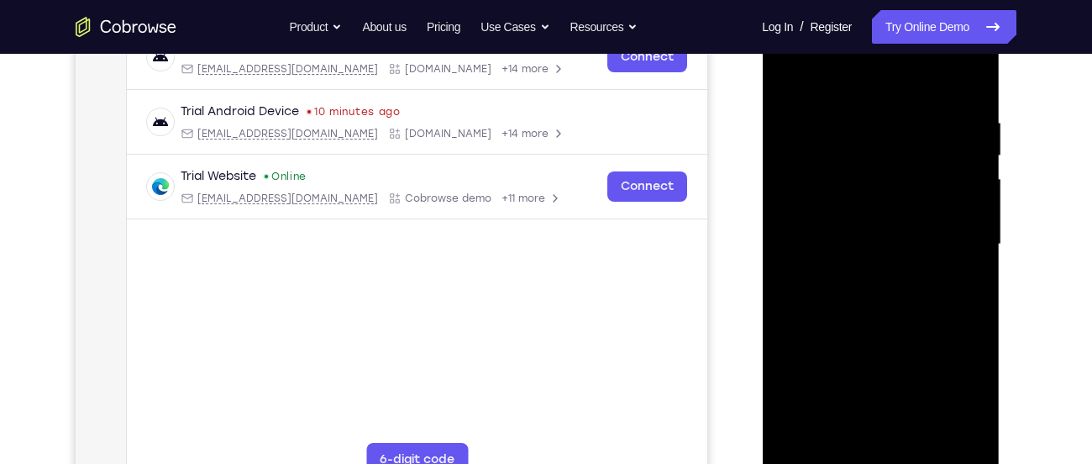
scroll to position [282, 0]
click at [791, 70] on div at bounding box center [881, 243] width 212 height 470
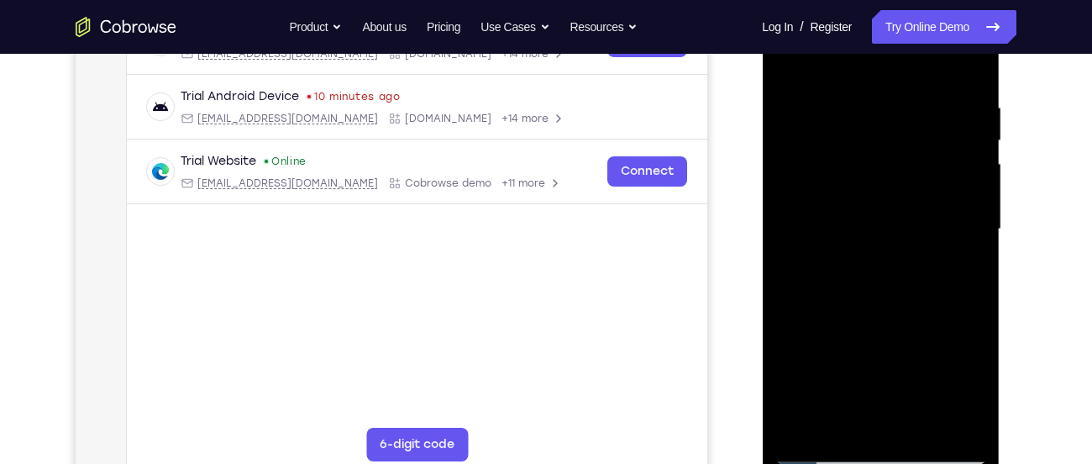
scroll to position [296, 0]
click at [975, 271] on div at bounding box center [881, 230] width 212 height 470
click at [785, 268] on div at bounding box center [881, 230] width 212 height 470
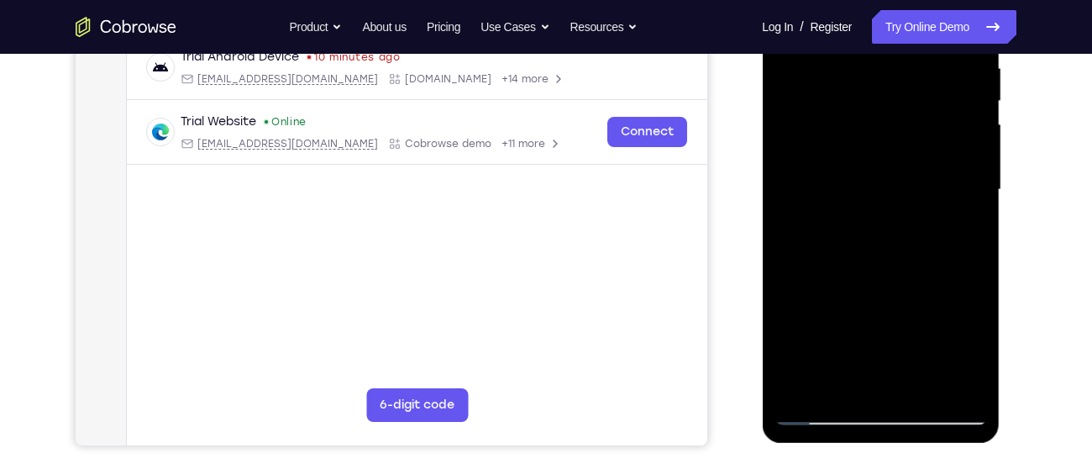
scroll to position [339, 0]
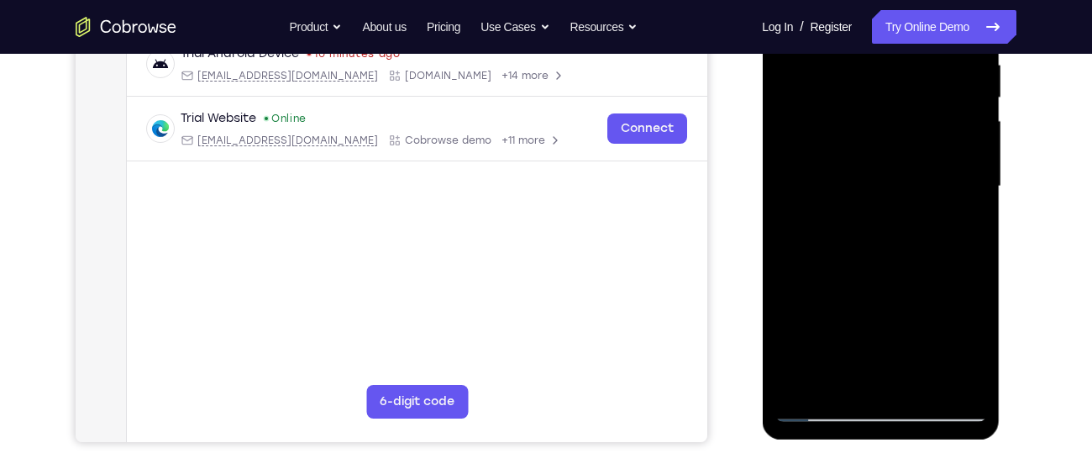
click at [974, 225] on div at bounding box center [881, 186] width 212 height 470
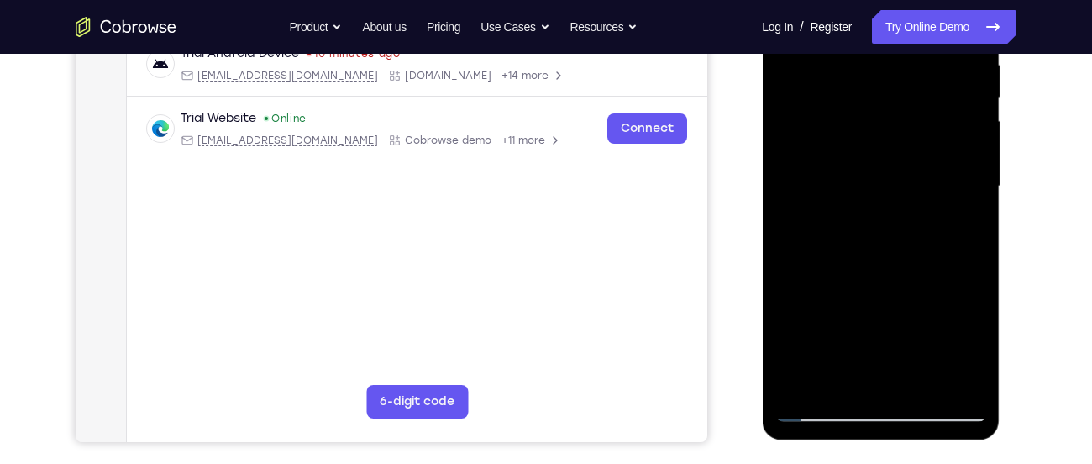
click at [974, 225] on div at bounding box center [881, 186] width 212 height 470
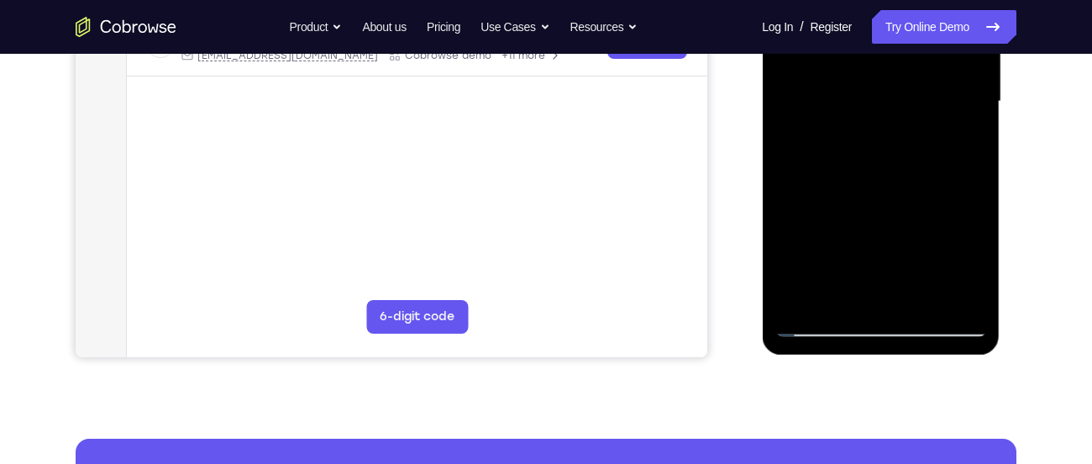
scroll to position [412, 0]
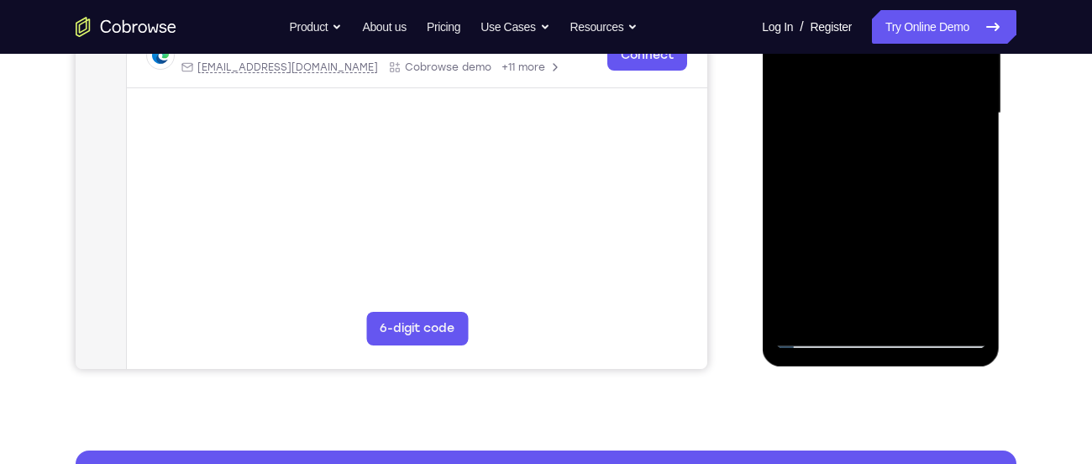
drag, startPoint x: 879, startPoint y: 81, endPoint x: 911, endPoint y: 76, distance: 32.3
click at [911, 76] on div at bounding box center [881, 113] width 212 height 470
drag, startPoint x: 888, startPoint y: 175, endPoint x: 926, endPoint y: 18, distance: 161.6
click at [926, 18] on div at bounding box center [881, 113] width 212 height 470
drag, startPoint x: 896, startPoint y: 150, endPoint x: 1693, endPoint y: -88, distance: 832.0
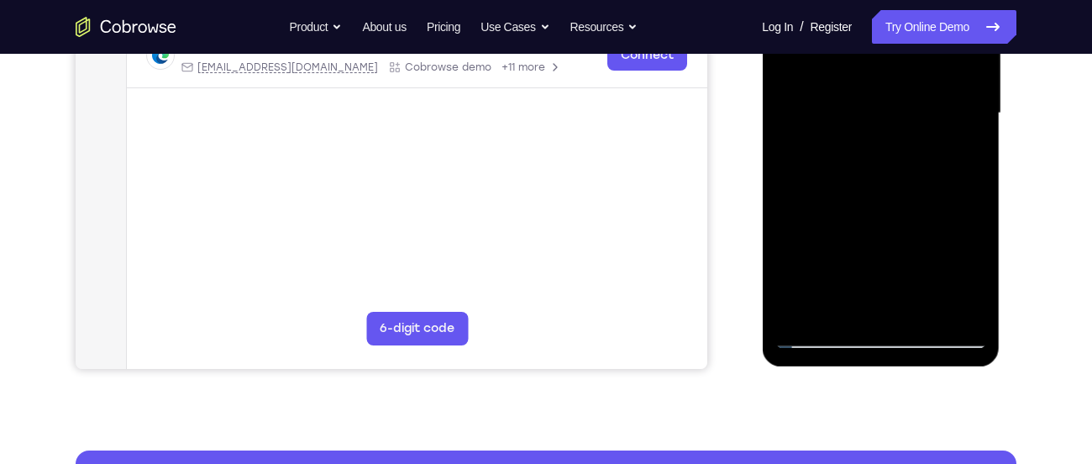
click at [931, 46] on div at bounding box center [881, 113] width 212 height 470
click at [976, 104] on div at bounding box center [881, 113] width 212 height 470
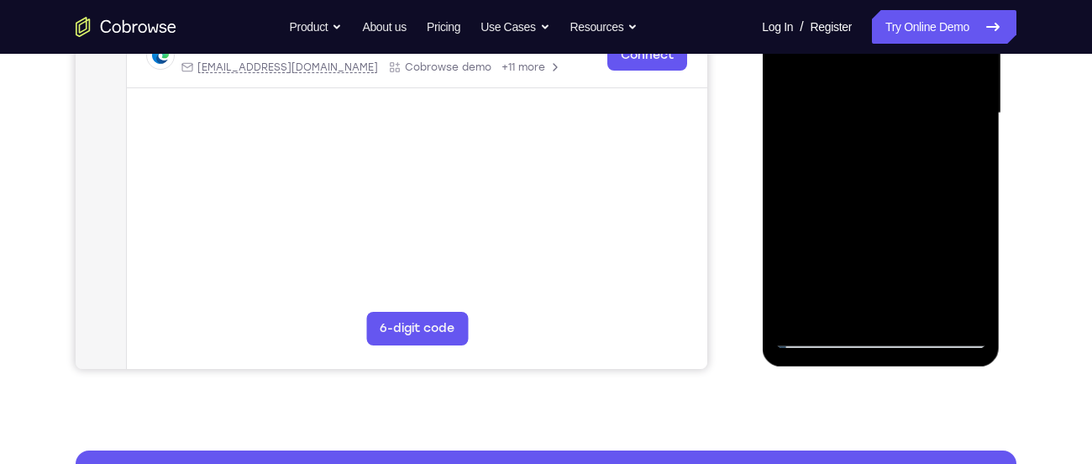
drag, startPoint x: 901, startPoint y: 197, endPoint x: 919, endPoint y: 91, distance: 108.1
click at [919, 91] on div at bounding box center [881, 113] width 212 height 470
drag, startPoint x: 882, startPoint y: 209, endPoint x: 937, endPoint y: 75, distance: 145.1
click at [937, 75] on div at bounding box center [881, 113] width 212 height 470
drag, startPoint x: 890, startPoint y: 204, endPoint x: 924, endPoint y: 73, distance: 135.5
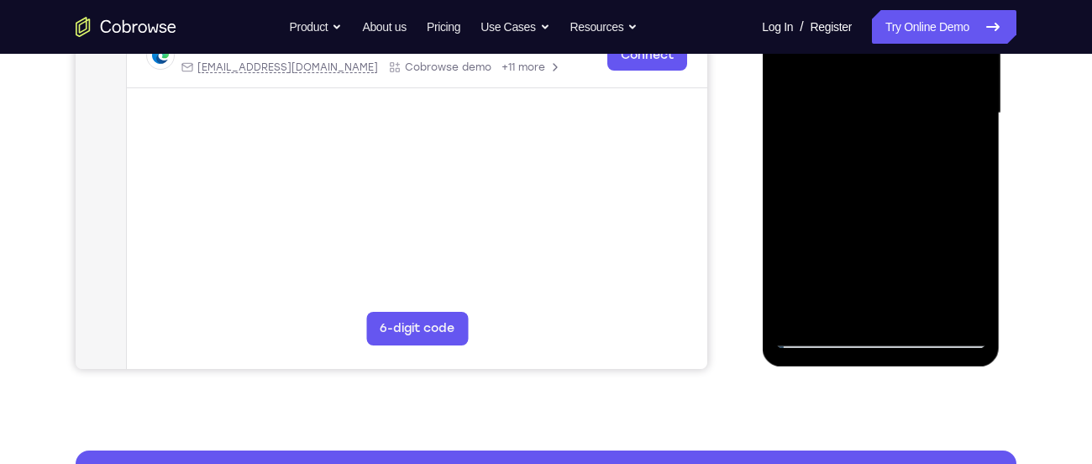
click at [924, 73] on div at bounding box center [881, 113] width 212 height 470
drag, startPoint x: 895, startPoint y: 222, endPoint x: 931, endPoint y: 84, distance: 142.4
click at [931, 84] on div at bounding box center [881, 113] width 212 height 470
drag, startPoint x: 906, startPoint y: 232, endPoint x: 926, endPoint y: 144, distance: 89.5
click at [926, 144] on div at bounding box center [881, 113] width 212 height 470
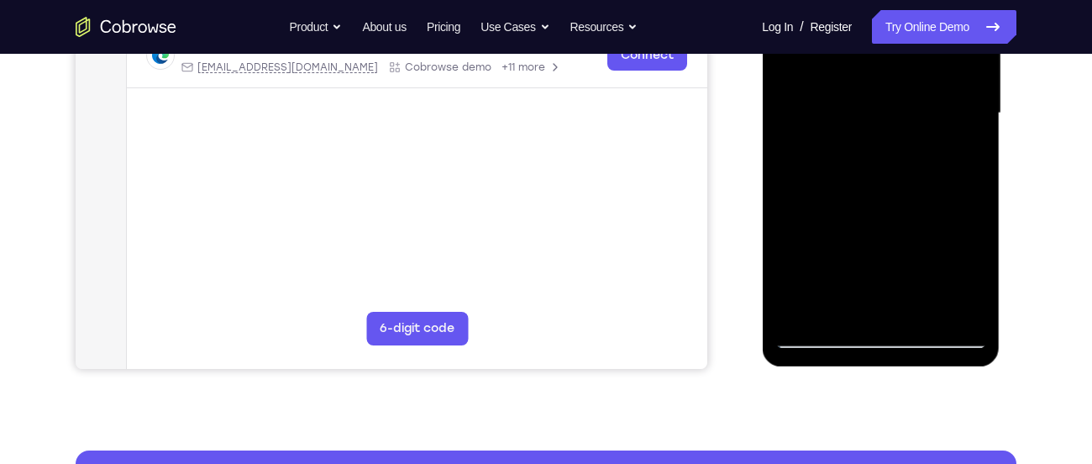
drag, startPoint x: 894, startPoint y: 231, endPoint x: 900, endPoint y: 122, distance: 109.4
click at [900, 122] on div at bounding box center [881, 113] width 212 height 470
drag, startPoint x: 862, startPoint y: 221, endPoint x: 889, endPoint y: 87, distance: 137.1
click at [889, 87] on div at bounding box center [881, 113] width 212 height 470
drag, startPoint x: 869, startPoint y: 236, endPoint x: 900, endPoint y: 95, distance: 144.5
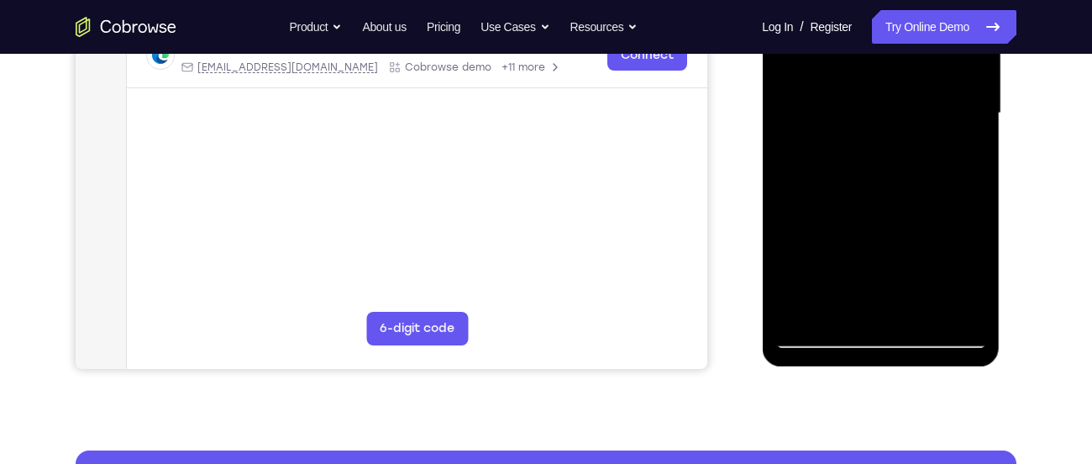
click at [900, 95] on div at bounding box center [881, 113] width 212 height 470
drag, startPoint x: 881, startPoint y: 197, endPoint x: 895, endPoint y: 153, distance: 45.7
click at [895, 153] on div at bounding box center [881, 113] width 212 height 470
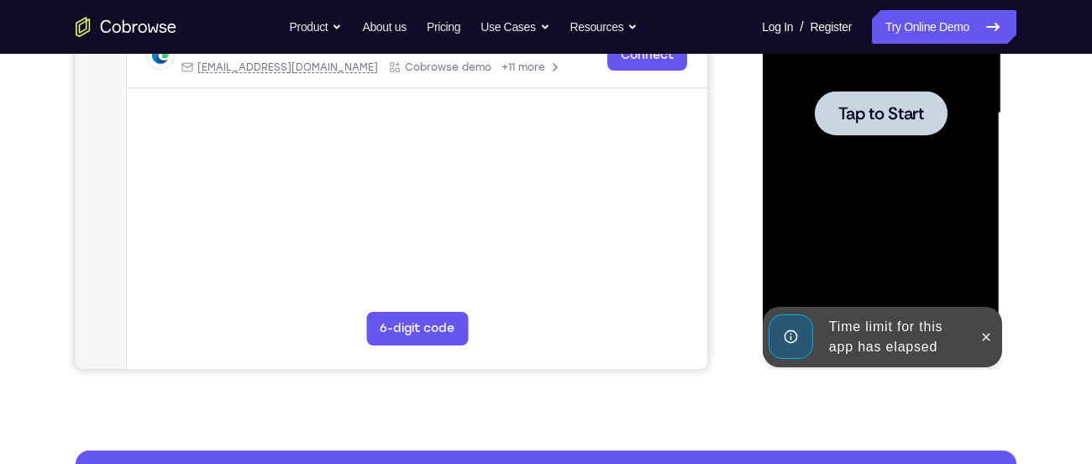
drag, startPoint x: 882, startPoint y: 184, endPoint x: 887, endPoint y: 156, distance: 28.2
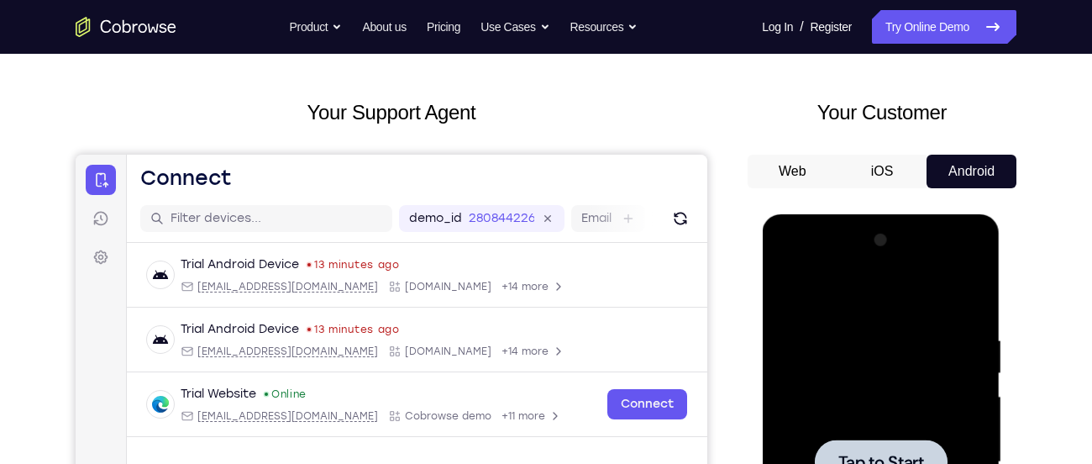
scroll to position [63, 0]
